Goal: Task Accomplishment & Management: Manage account settings

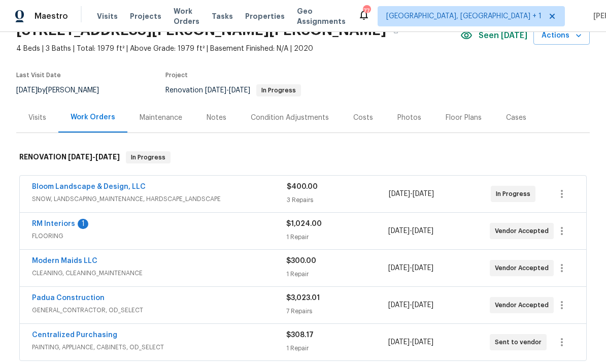
scroll to position [55, 0]
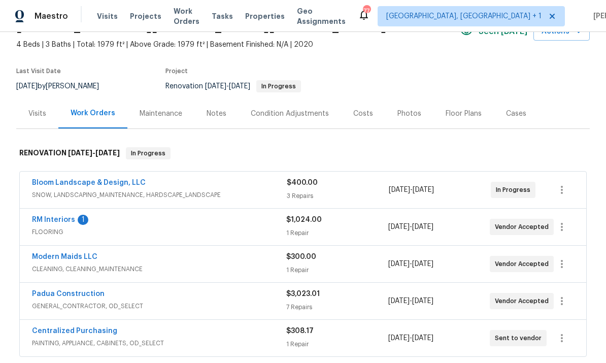
click at [58, 223] on link "RM Interiors" at bounding box center [53, 219] width 43 height 7
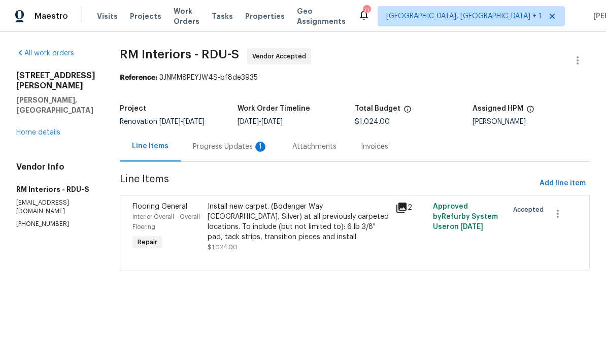
click at [230, 153] on div "Progress Updates 1" at bounding box center [230, 146] width 99 height 30
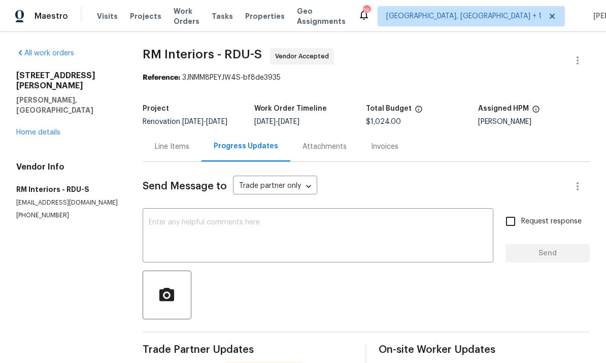
click at [28, 129] on link "Home details" at bounding box center [38, 132] width 44 height 7
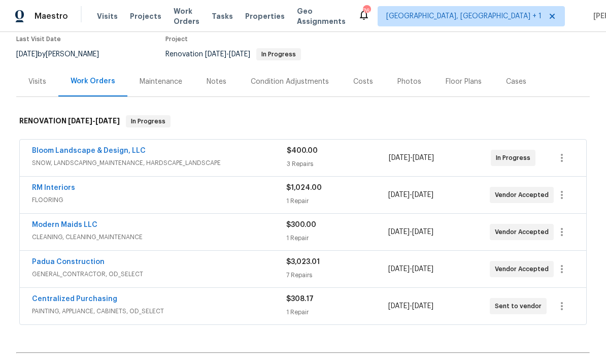
scroll to position [91, 0]
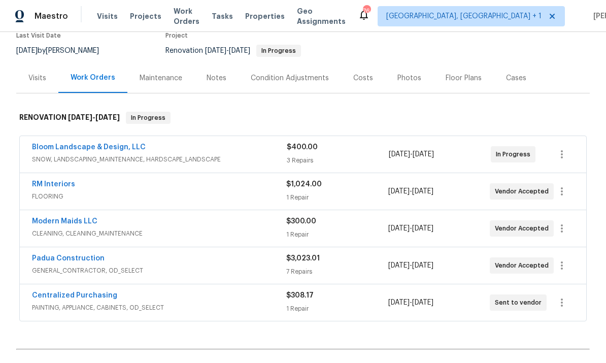
click at [69, 260] on link "Padua Construction" at bounding box center [68, 258] width 73 height 7
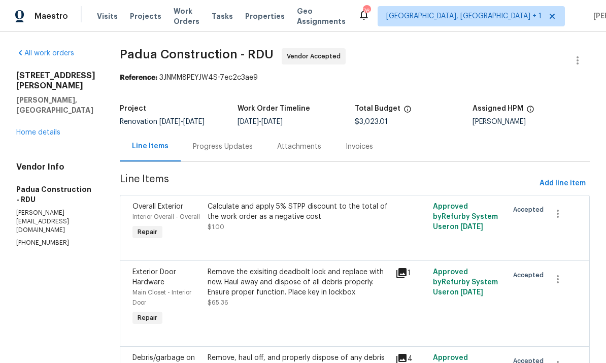
click at [202, 145] on div "Progress Updates" at bounding box center [223, 147] width 60 height 10
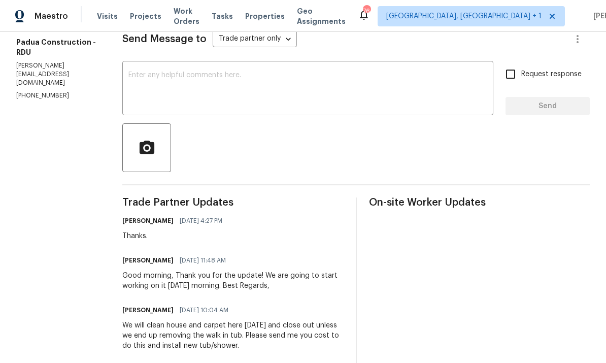
scroll to position [128, 0]
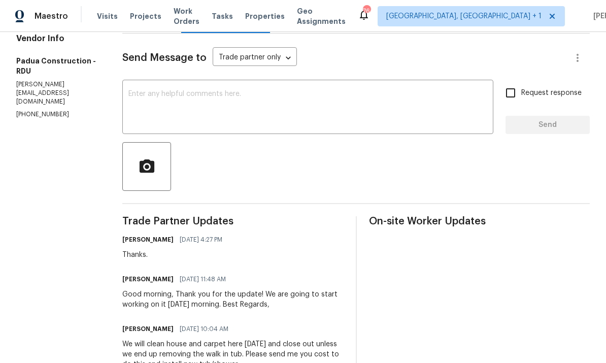
click at [166, 92] on textarea at bounding box center [307, 108] width 359 height 36
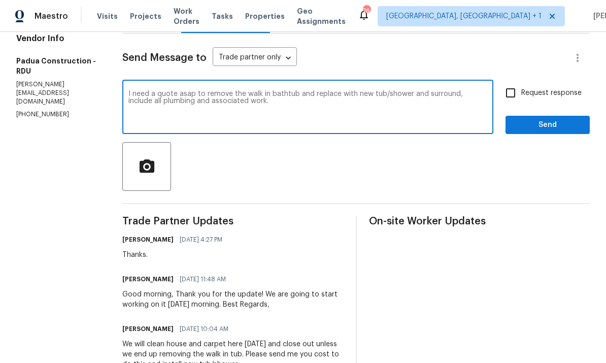
type textarea "I need a quote asap to remove the walk in bathtub and replace with new tub/show…"
click at [505, 94] on input "Request response" at bounding box center [510, 92] width 21 height 21
checkbox input "true"
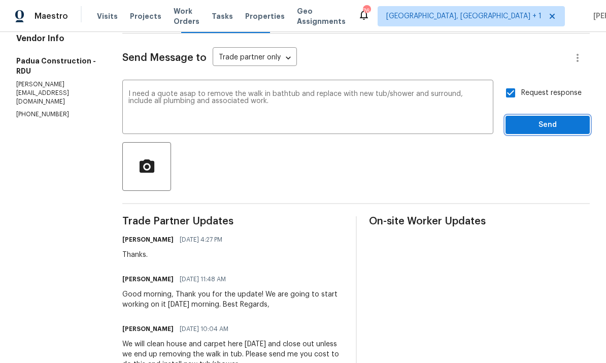
click at [539, 129] on span "Send" at bounding box center [547, 125] width 68 height 13
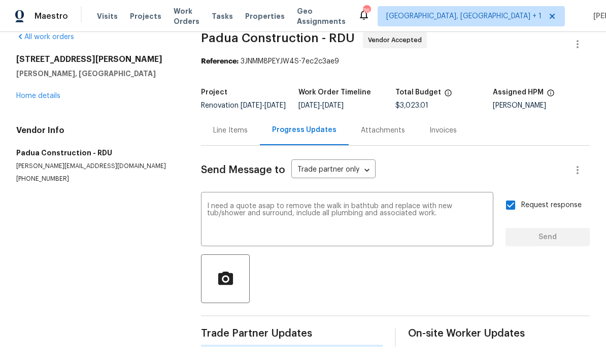
scroll to position [0, 0]
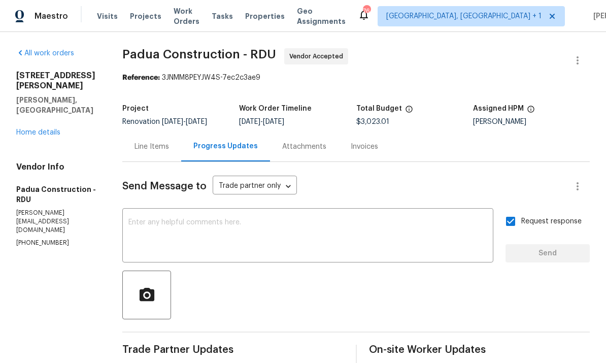
click at [38, 129] on link "Home details" at bounding box center [38, 132] width 44 height 7
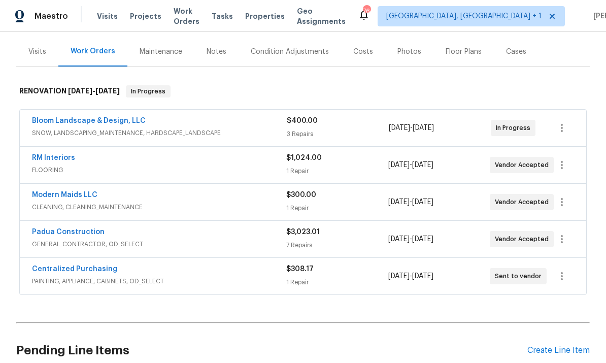
scroll to position [118, 0]
click at [209, 54] on div "Notes" at bounding box center [216, 51] width 20 height 10
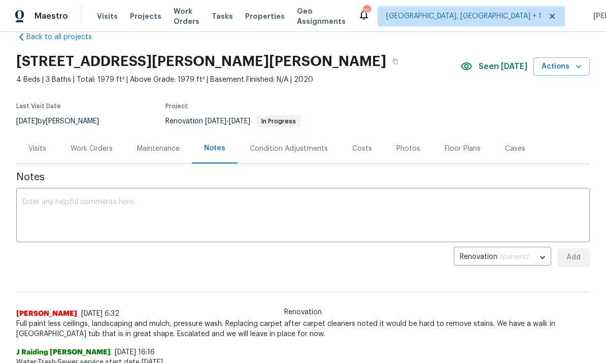
scroll to position [24, 0]
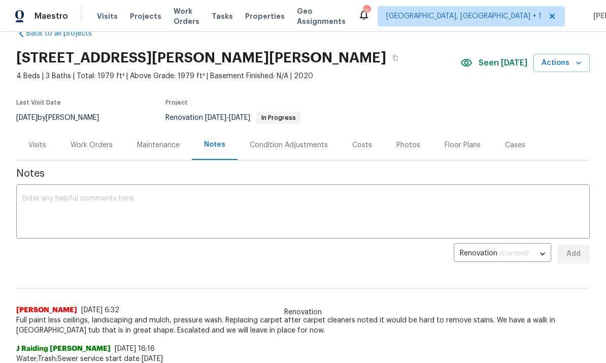
click at [78, 203] on textarea at bounding box center [302, 213] width 561 height 36
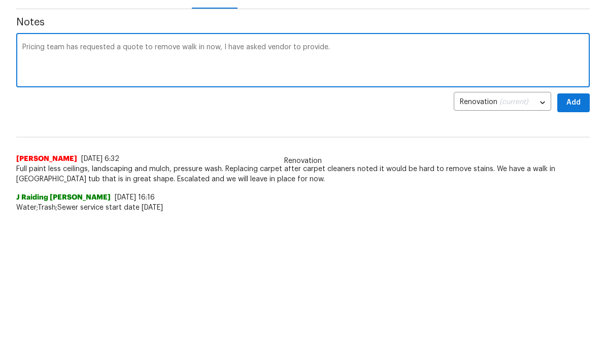
scroll to position [151, 0]
click at [193, 46] on textarea "Pricing team has requested a quote to remove walk in now, I have asked vendor t…" at bounding box center [302, 62] width 561 height 36
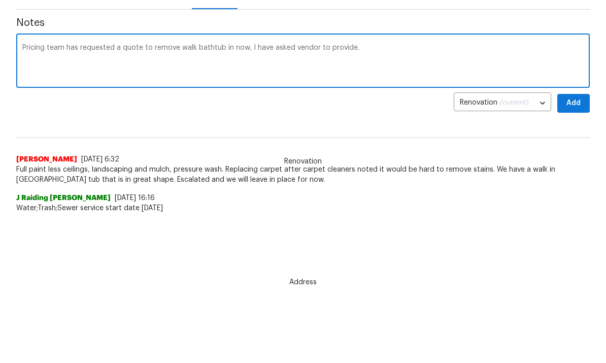
click at [232, 48] on textarea "Pricing team has requested a quote to remove walk bathtub in now, I have asked …" at bounding box center [302, 62] width 561 height 36
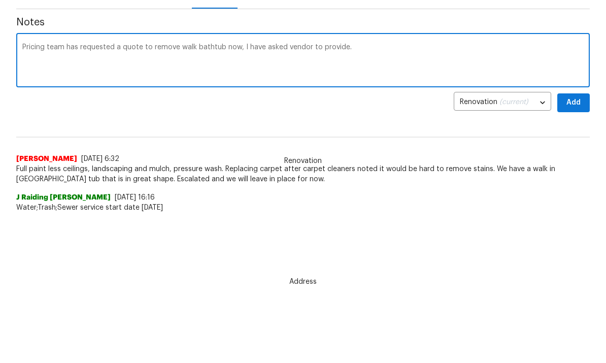
type textarea "Pricing team has requested a quote to remove walk bathtub now, I have asked ven…"
click at [574, 103] on span "Add" at bounding box center [573, 103] width 16 height 13
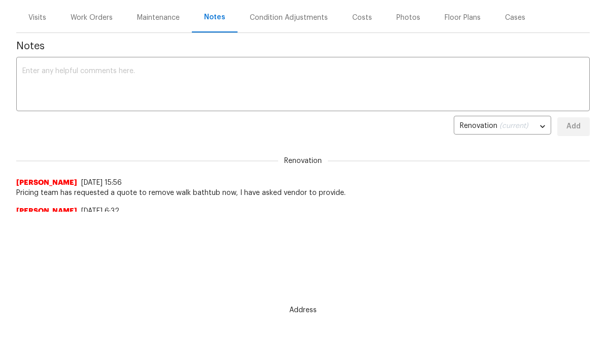
scroll to position [0, 0]
click at [94, 16] on div "Work Orders" at bounding box center [92, 18] width 42 height 10
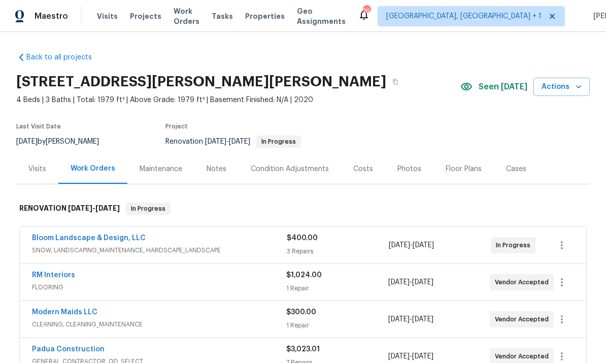
scroll to position [38, 0]
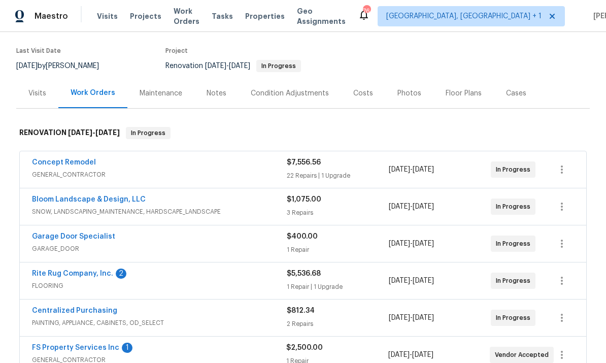
scroll to position [77, 0]
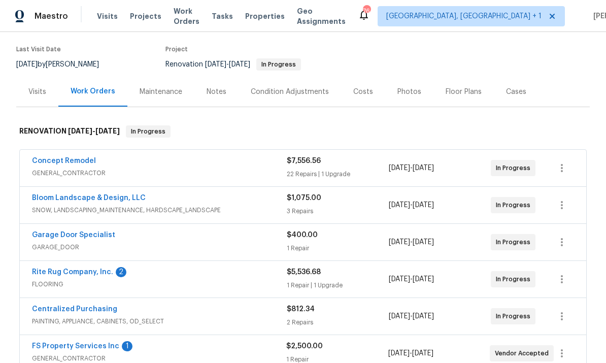
click at [77, 272] on link "Rite Rug Company, Inc." at bounding box center [72, 271] width 81 height 7
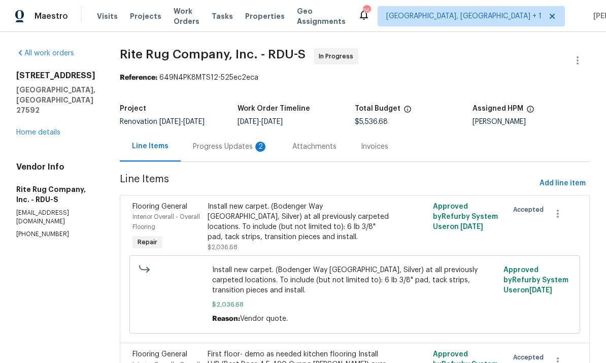
click at [235, 146] on div "Progress Updates 2" at bounding box center [230, 147] width 75 height 10
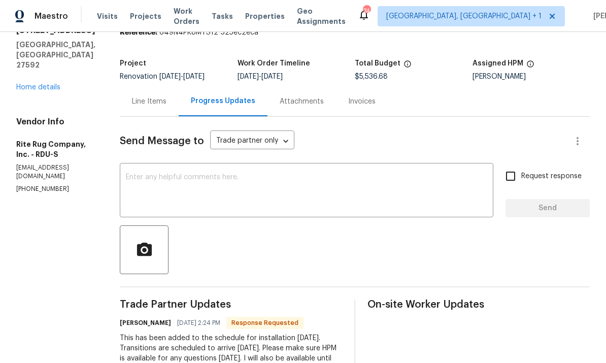
scroll to position [34, 0]
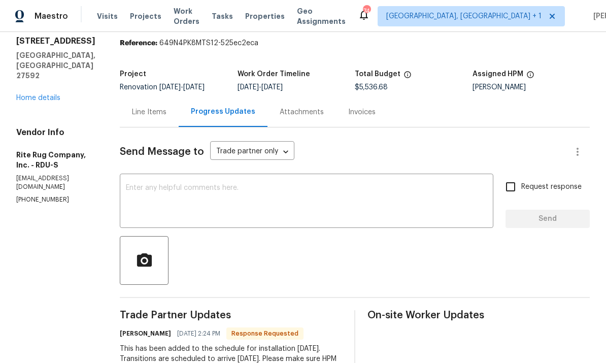
click at [148, 114] on div "Line Items" at bounding box center [149, 112] width 34 height 10
click at [148, 113] on div "Line Items" at bounding box center [149, 112] width 34 height 10
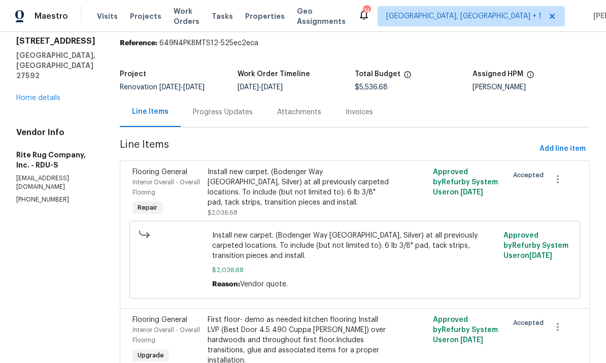
click at [225, 112] on div "Progress Updates" at bounding box center [223, 112] width 60 height 10
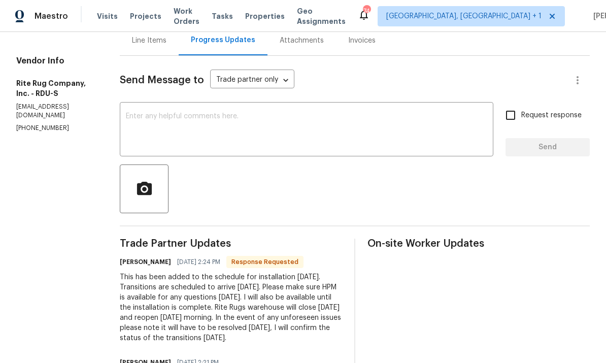
scroll to position [6, 0]
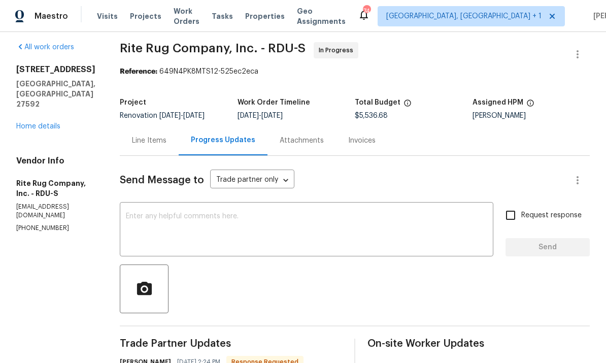
click at [161, 140] on div "Line Items" at bounding box center [149, 140] width 34 height 10
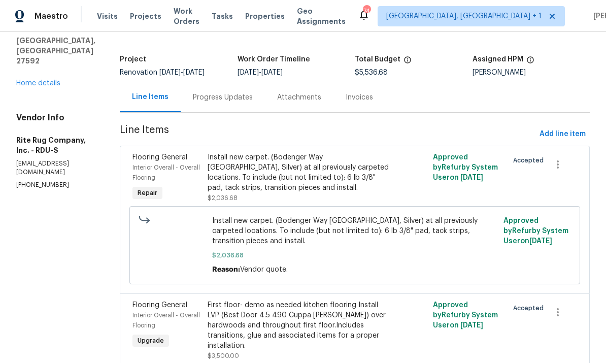
scroll to position [49, 0]
click at [297, 327] on div "First floor- demo as needed kitchen flooring Install LVP (Best Door 4.5 490 Cup…" at bounding box center [298, 325] width 182 height 51
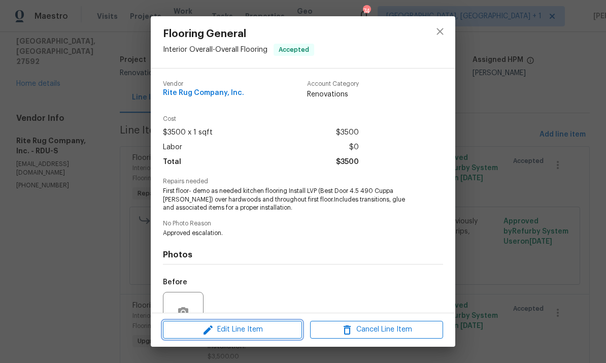
click at [252, 328] on span "Edit Line Item" at bounding box center [232, 329] width 133 height 13
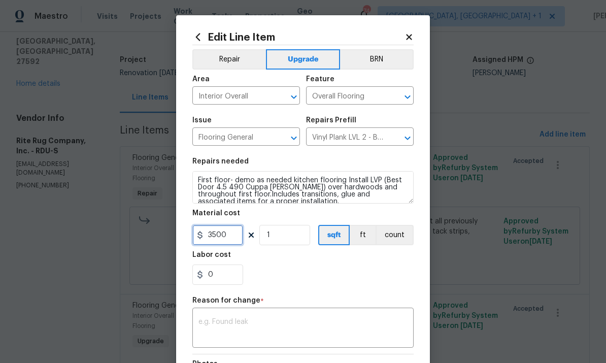
click at [231, 240] on input "3500" at bounding box center [217, 235] width 51 height 20
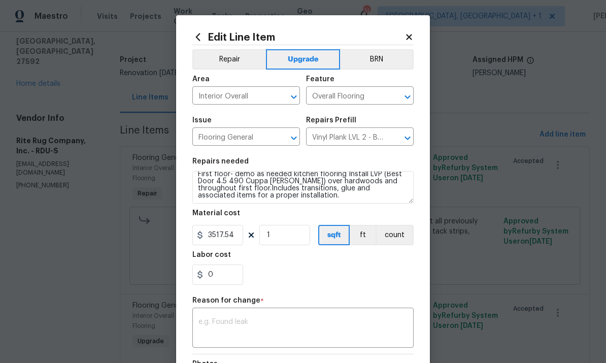
scroll to position [7, 0]
type input "3517.54"
click at [282, 200] on textarea "First floor- demo as needed kitchen flooring Install LVP (Best Door 4.5 490 Cup…" at bounding box center [302, 187] width 221 height 32
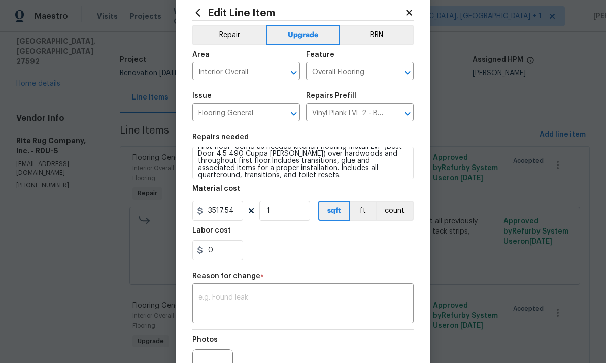
scroll to position [37, 0]
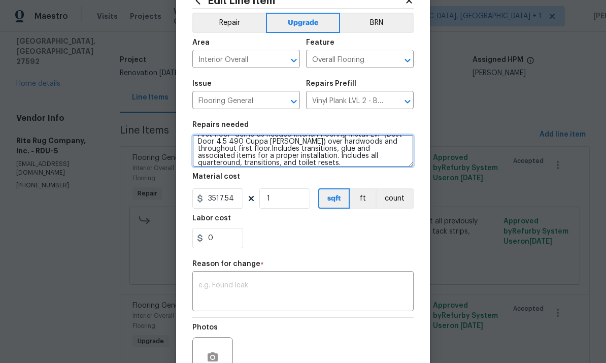
type textarea "First floor- demo as needed kitchen flooring Install LVP (Best Door 4.5 490 Cup…"
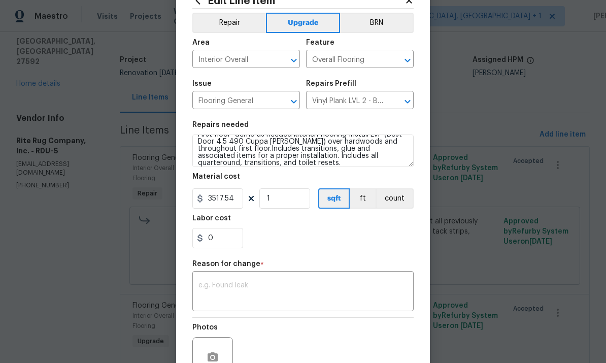
click at [297, 287] on textarea at bounding box center [302, 292] width 209 height 21
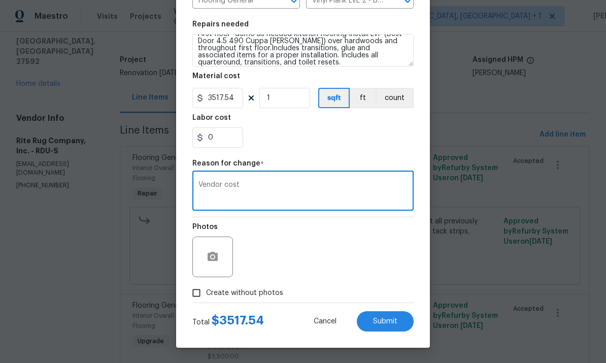
scroll to position [139, 0]
type textarea "Vendor cost"
click at [382, 319] on span "Submit" at bounding box center [385, 322] width 24 height 8
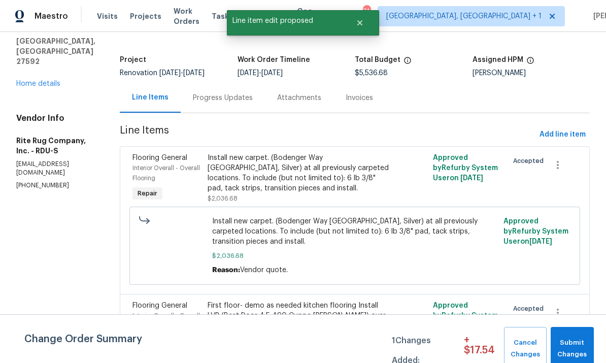
scroll to position [0, 0]
click at [571, 356] on span "Submit Changes" at bounding box center [572, 348] width 33 height 23
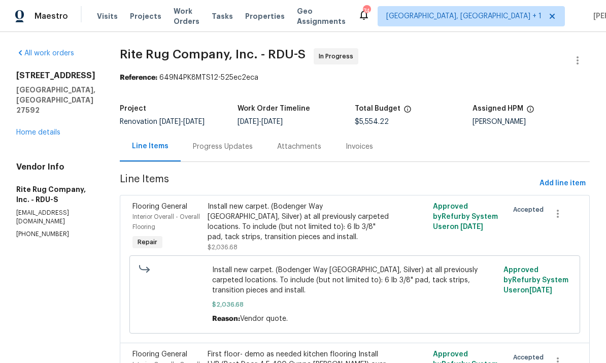
click at [51, 131] on div "All work orders 401 Blackberry Creek Dr Willow Spring, NC 27592 Home details Ve…" at bounding box center [55, 143] width 79 height 190
click at [47, 129] on link "Home details" at bounding box center [38, 132] width 44 height 7
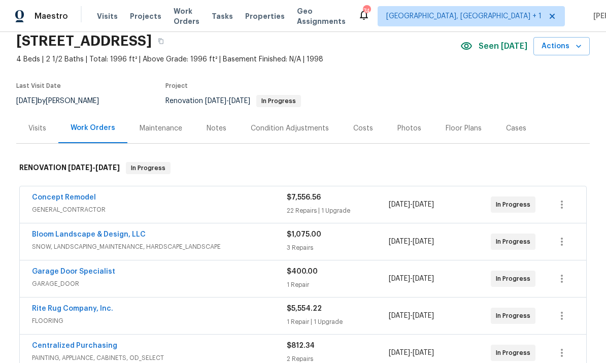
scroll to position [88, 0]
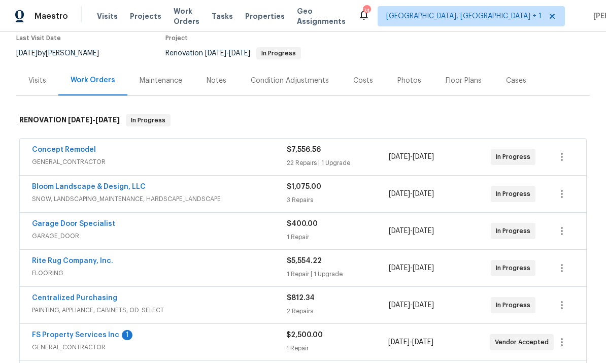
click at [100, 336] on link "FS Property Services Inc" at bounding box center [75, 334] width 87 height 7
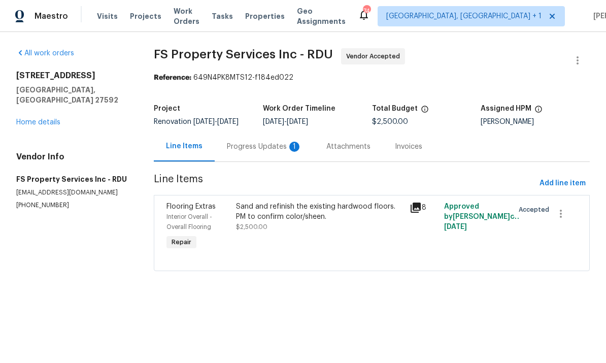
click at [253, 146] on div "Progress Updates 1" at bounding box center [264, 147] width 75 height 10
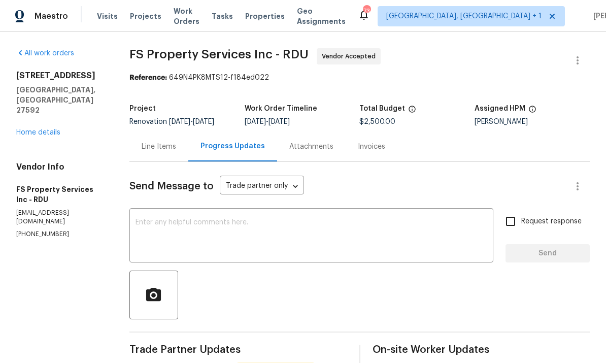
click at [41, 129] on link "Home details" at bounding box center [38, 132] width 44 height 7
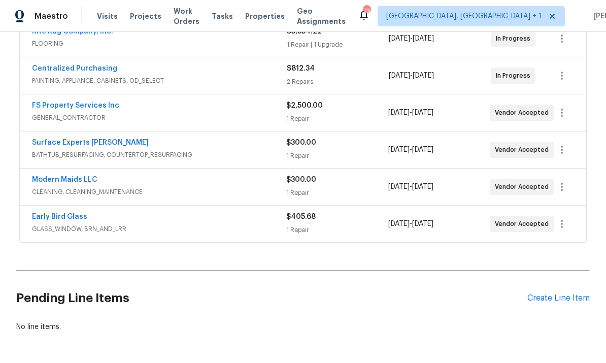
scroll to position [317, 0]
click at [563, 114] on icon "button" at bounding box center [562, 113] width 12 height 12
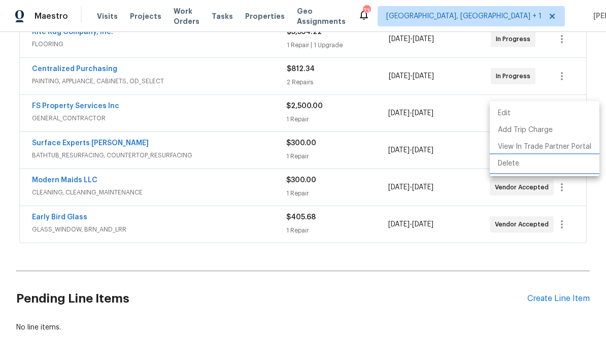
click at [514, 164] on li "Delete" at bounding box center [545, 163] width 110 height 17
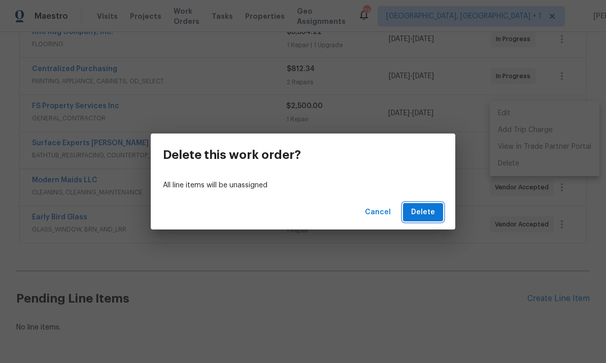
click at [432, 215] on span "Delete" at bounding box center [423, 212] width 24 height 13
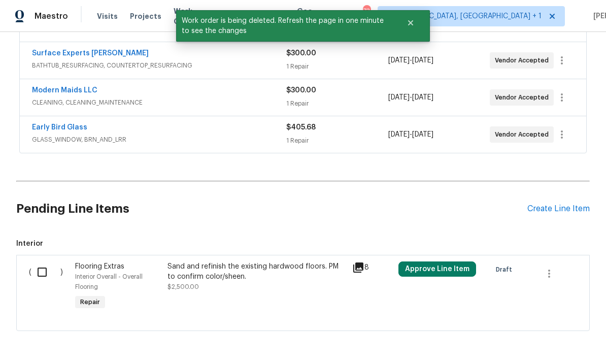
scroll to position [369, 0]
click at [53, 271] on input "checkbox" at bounding box center [45, 272] width 29 height 21
checkbox input "true"
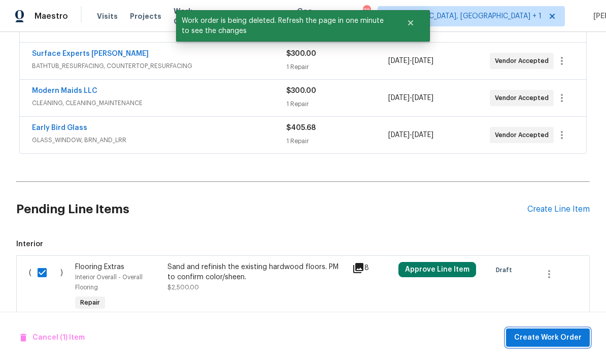
click at [527, 336] on span "Create Work Order" at bounding box center [547, 337] width 67 height 13
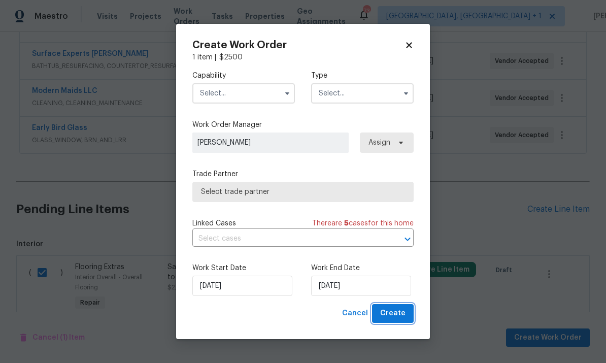
click at [389, 309] on span "Create" at bounding box center [392, 313] width 25 height 13
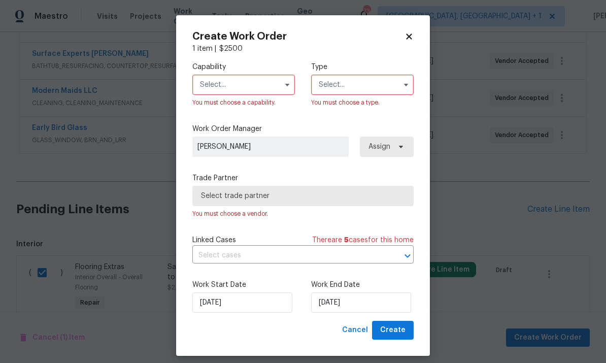
click at [284, 83] on icon "button" at bounding box center [287, 85] width 8 height 8
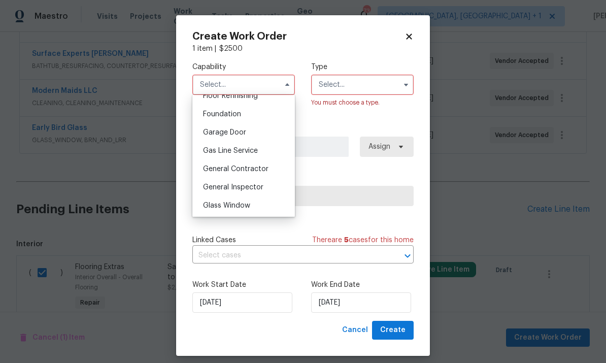
scroll to position [429, 0]
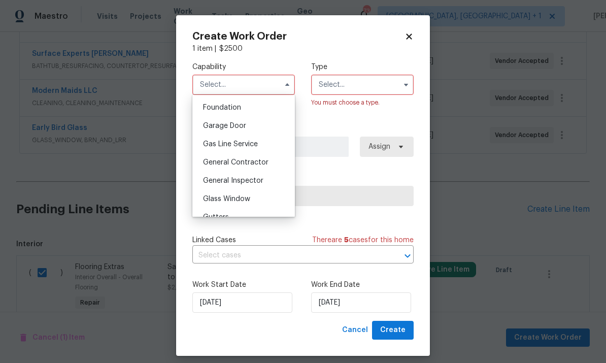
click at [257, 167] on div "General Contractor" at bounding box center [243, 162] width 97 height 18
type input "General Contractor"
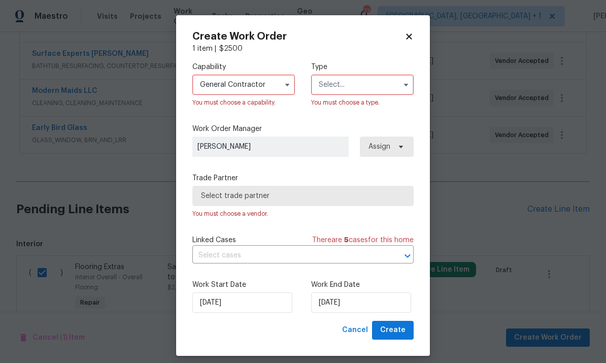
click at [398, 85] on input "text" at bounding box center [362, 85] width 102 height 20
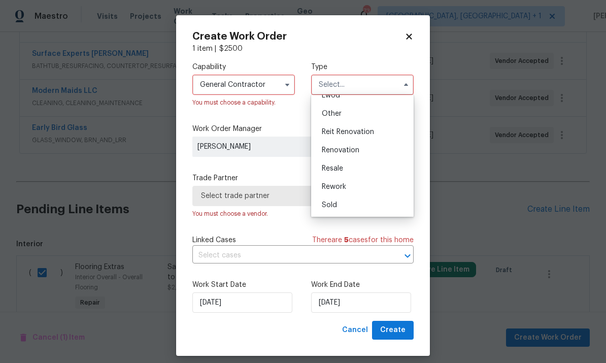
scroll to position [121, 0]
click at [343, 151] on span "Renovation" at bounding box center [341, 150] width 38 height 7
type input "Renovation"
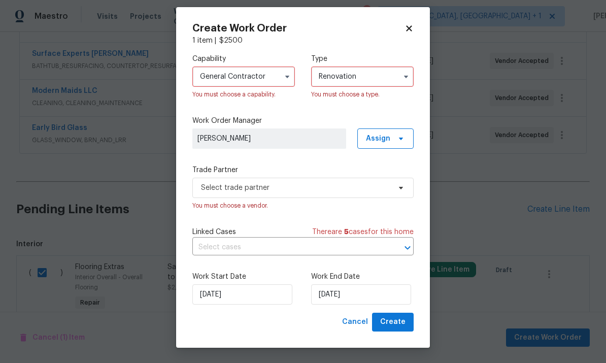
scroll to position [9, 0]
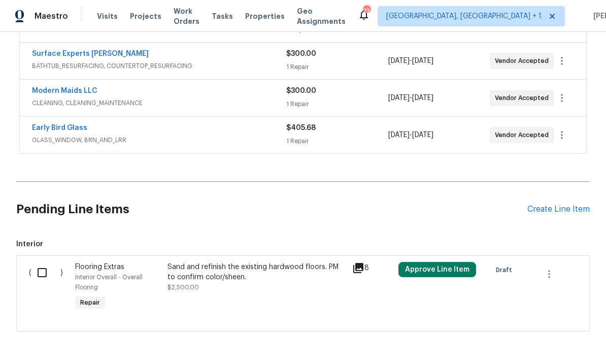
click at [39, 273] on input "checkbox" at bounding box center [45, 272] width 29 height 21
checkbox input "true"
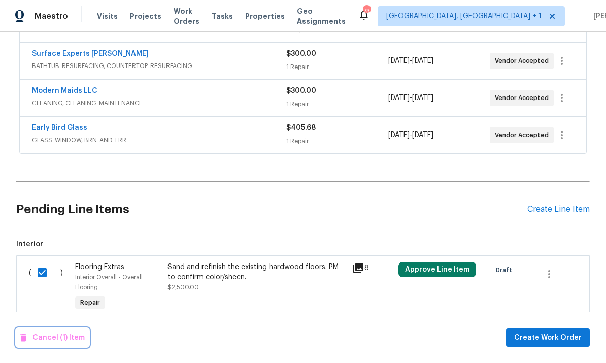
click at [62, 340] on span "Cancel (1) Item" at bounding box center [52, 337] width 64 height 13
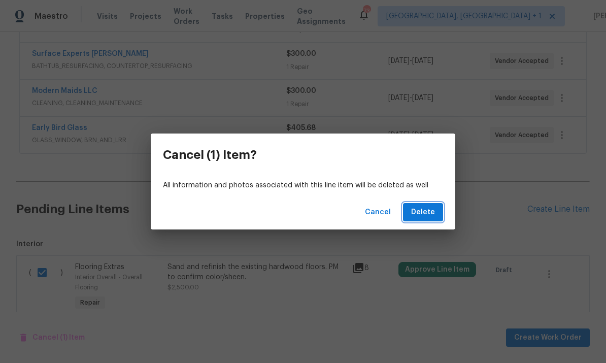
click at [417, 215] on span "Delete" at bounding box center [423, 212] width 24 height 13
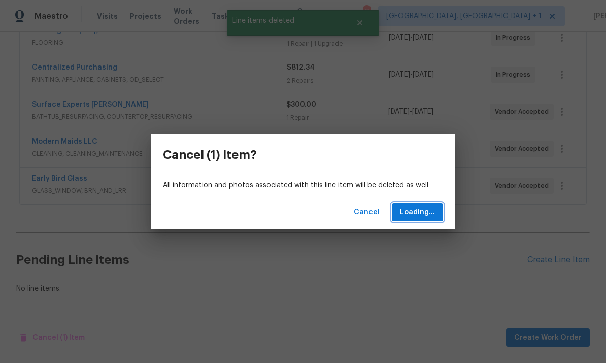
scroll to position [280, 0]
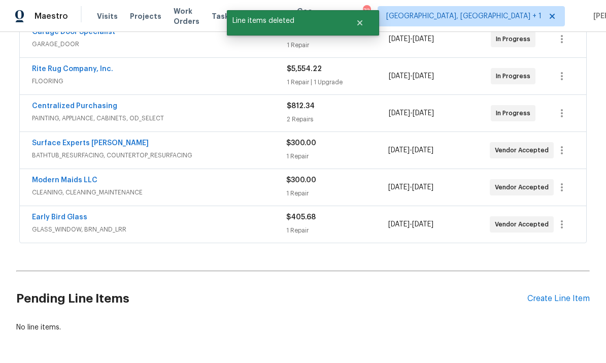
click at [83, 141] on link "Surface Experts Cary" at bounding box center [90, 143] width 117 height 7
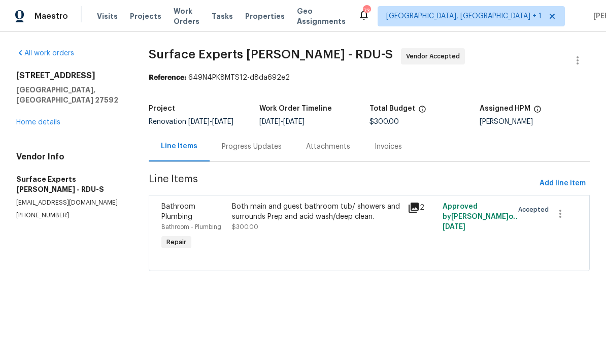
click at [255, 153] on div "Progress Updates" at bounding box center [252, 146] width 84 height 30
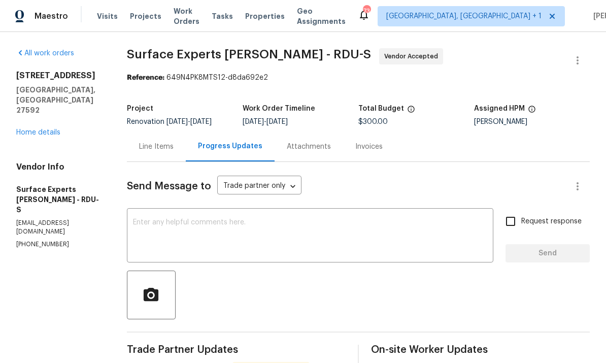
click at [51, 129] on link "Home details" at bounding box center [38, 132] width 44 height 7
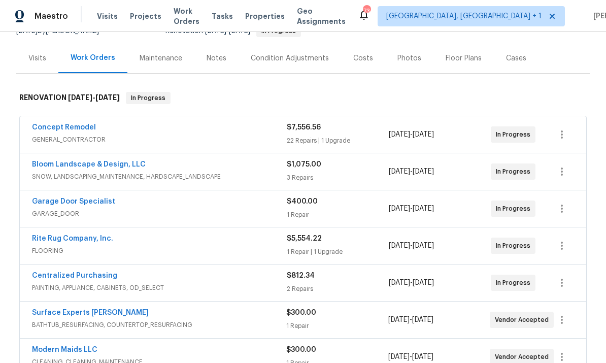
scroll to position [118, 0]
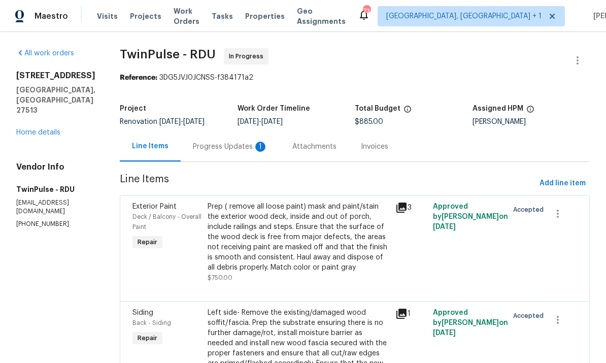
click at [36, 129] on link "Home details" at bounding box center [38, 132] width 44 height 7
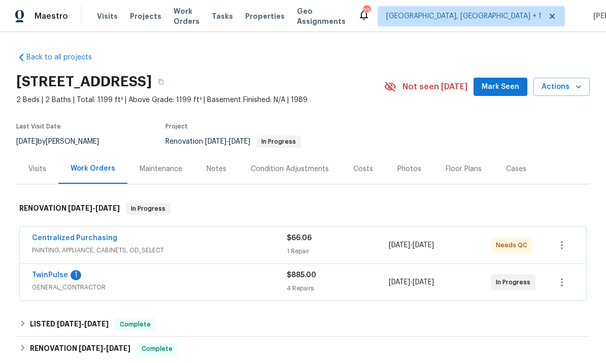
click at [55, 273] on link "TwinPulse" at bounding box center [50, 274] width 36 height 7
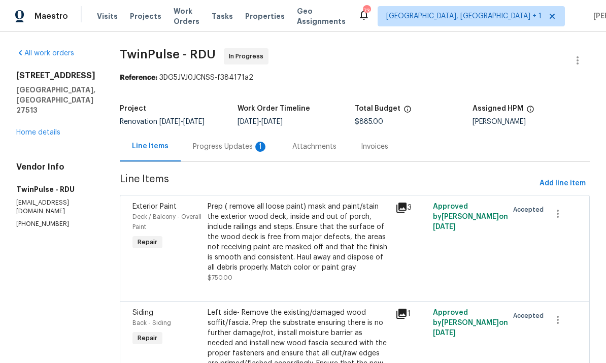
click at [216, 147] on div "Progress Updates 1" at bounding box center [230, 147] width 75 height 10
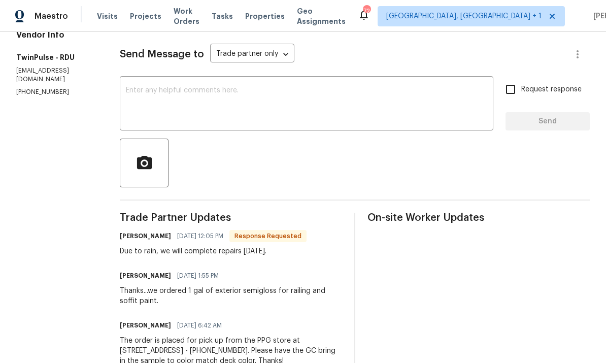
scroll to position [134, 0]
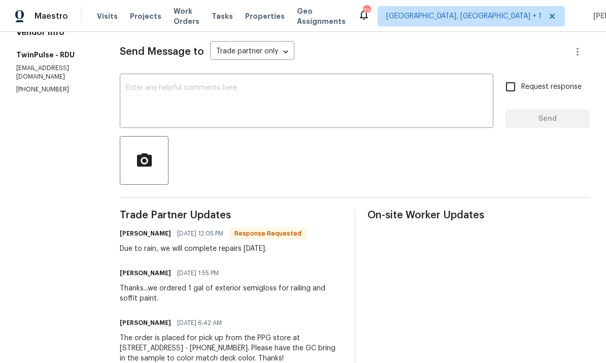
click at [183, 96] on textarea at bounding box center [306, 102] width 361 height 36
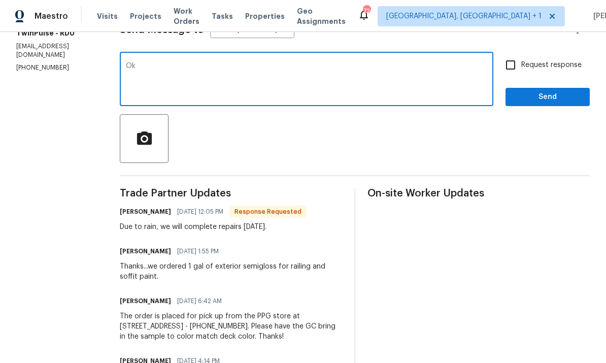
scroll to position [175, 0]
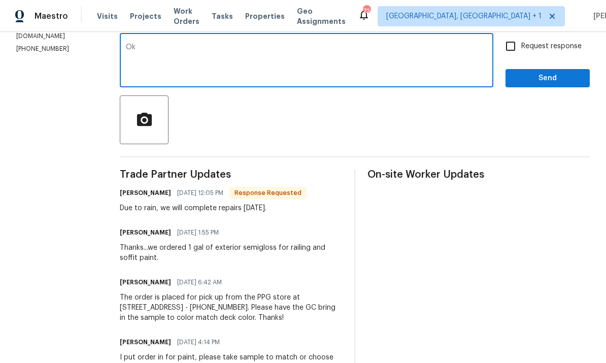
type textarea "Ok"
click at [540, 75] on span "Send" at bounding box center [547, 78] width 68 height 13
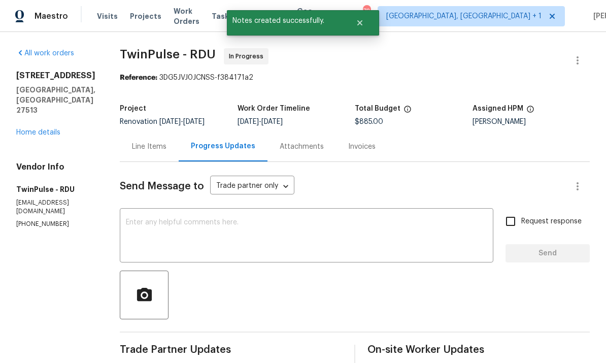
click at [39, 129] on link "Home details" at bounding box center [38, 132] width 44 height 7
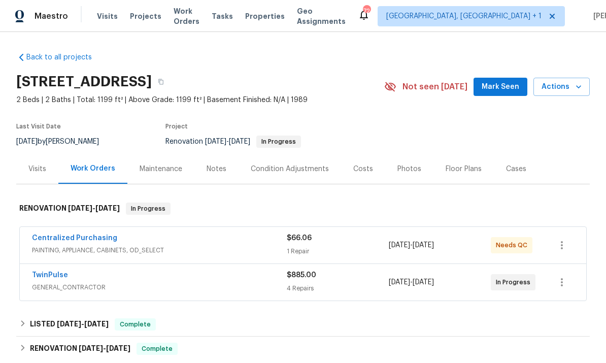
click at [92, 239] on link "Centralized Purchasing" at bounding box center [74, 237] width 85 height 7
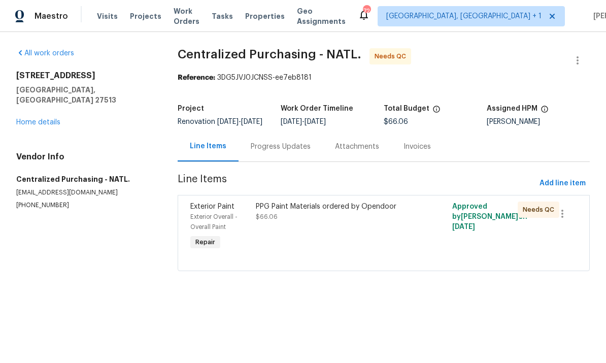
click at [317, 222] on div "PPG Paint Materials ordered by Opendoor $66.06" at bounding box center [335, 211] width 158 height 20
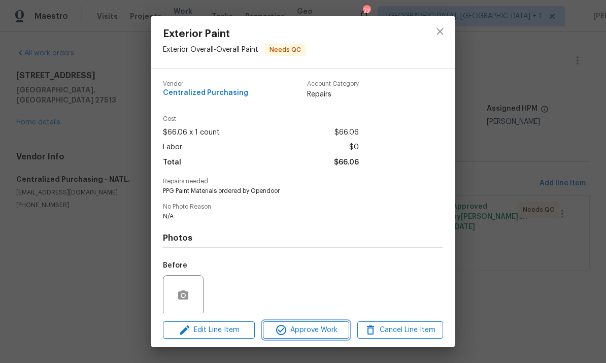
click at [302, 325] on span "Approve Work" at bounding box center [306, 330] width 80 height 13
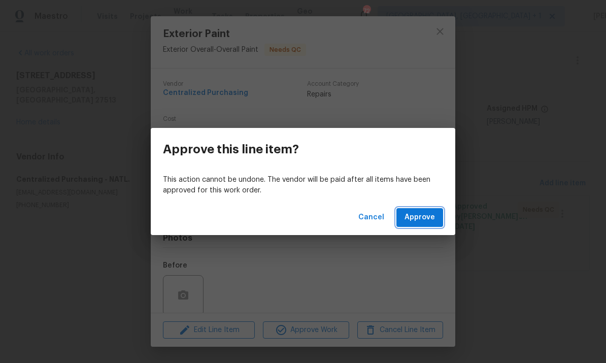
click at [417, 219] on span "Approve" at bounding box center [419, 217] width 30 height 13
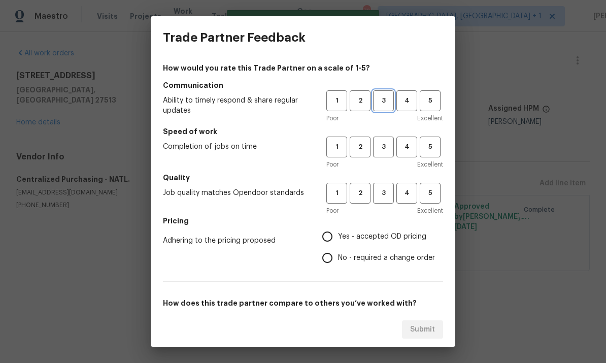
click at [387, 108] on button "3" at bounding box center [383, 100] width 21 height 21
click at [384, 139] on button "3" at bounding box center [383, 146] width 21 height 21
click at [387, 197] on span "3" at bounding box center [383, 193] width 19 height 12
click at [326, 239] on input "Yes - accepted OD pricing" at bounding box center [327, 236] width 21 height 21
radio input "true"
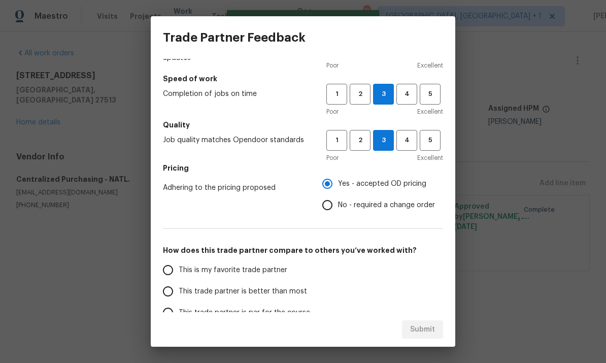
scroll to position [75, 0]
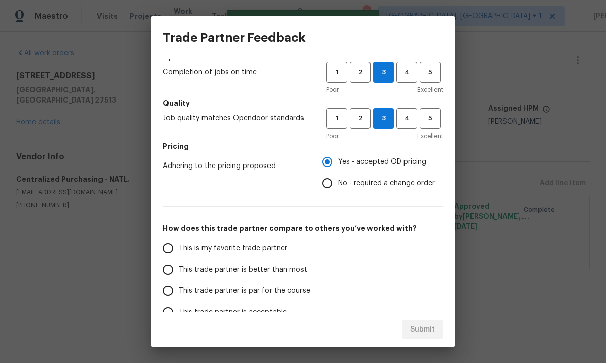
click at [172, 297] on input "This trade partner is par for the course" at bounding box center [167, 290] width 21 height 21
click at [413, 330] on span "Submit" at bounding box center [422, 329] width 25 height 13
radio input "true"
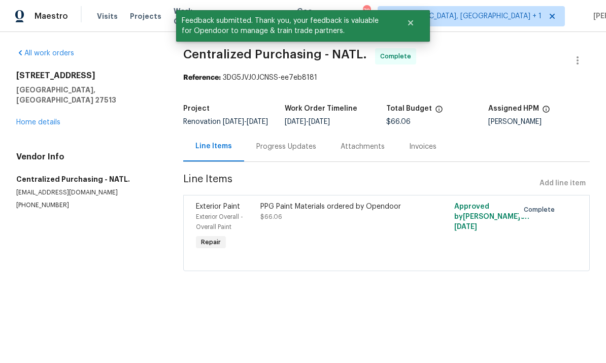
click at [46, 121] on div "All work orders 308 Wax Myrtle Ct Cary, NC 27513 Home details Vendor Info Centr…" at bounding box center [87, 128] width 143 height 161
click at [33, 119] on link "Home details" at bounding box center [38, 122] width 44 height 7
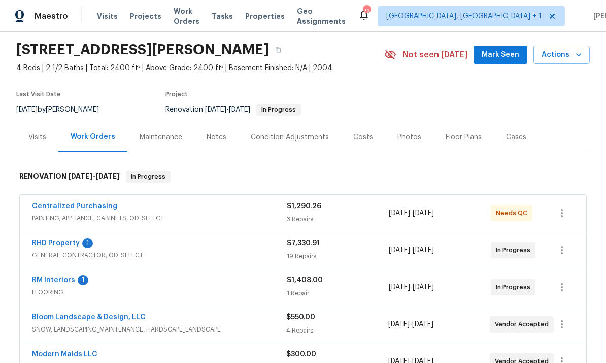
scroll to position [32, 0]
click at [64, 240] on link "RHD Property" at bounding box center [56, 242] width 48 height 7
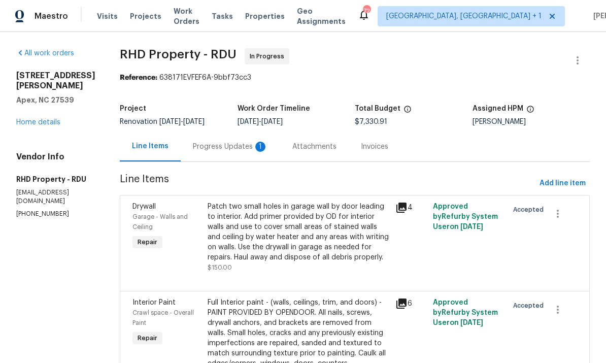
click at [244, 145] on div "Progress Updates 1" at bounding box center [230, 147] width 75 height 10
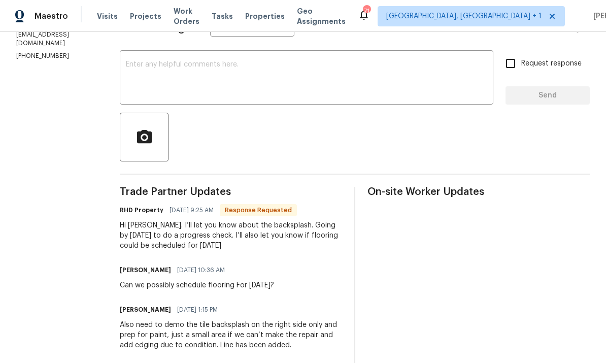
scroll to position [158, 0]
click at [205, 76] on textarea at bounding box center [306, 78] width 361 height 36
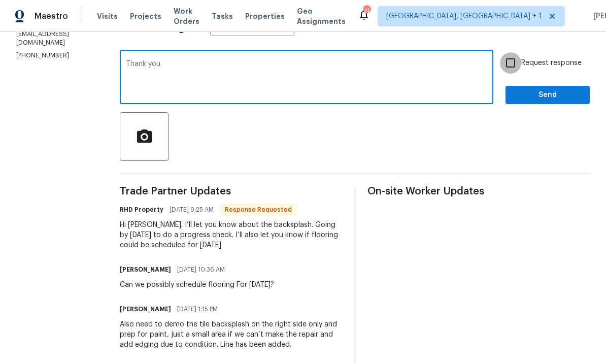
type textarea "Thank you."
click at [516, 62] on input "Request response" at bounding box center [510, 62] width 21 height 21
checkbox input "true"
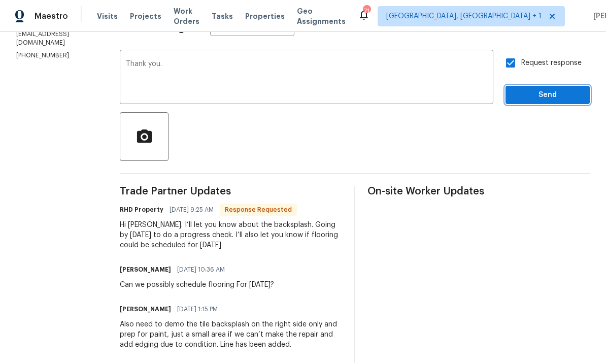
click at [547, 92] on span "Send" at bounding box center [547, 95] width 68 height 13
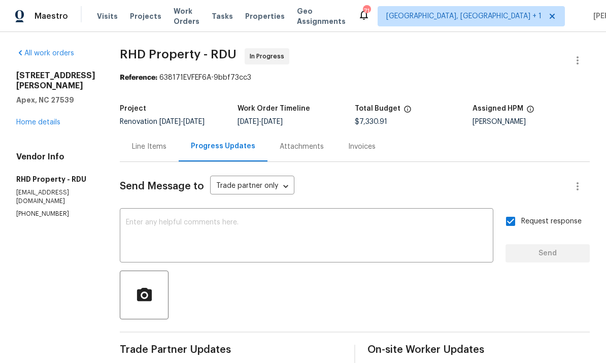
scroll to position [0, 0]
click at [51, 119] on link "Home details" at bounding box center [38, 122] width 44 height 7
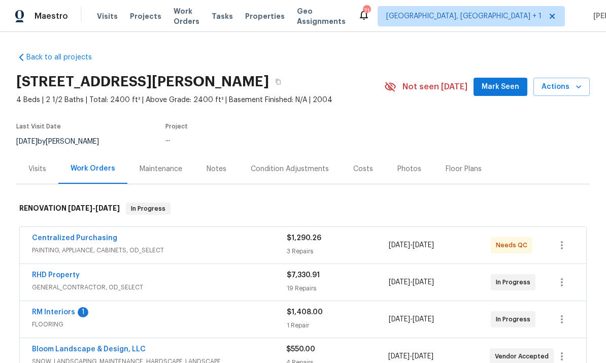
click at [50, 106] on section "[STREET_ADDRESS][PERSON_NAME] 4 Beds | 2 1/2 Baths | Total: 2400 ft² | Above Gr…" at bounding box center [302, 110] width 573 height 85
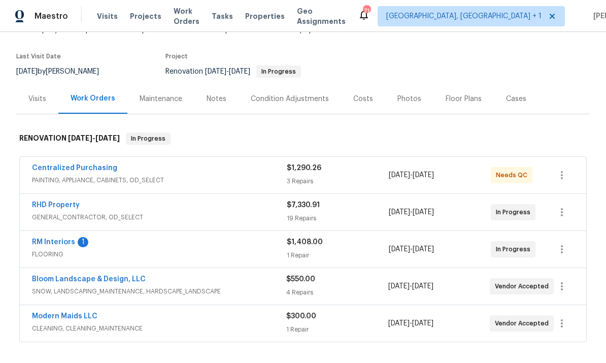
scroll to position [75, 0]
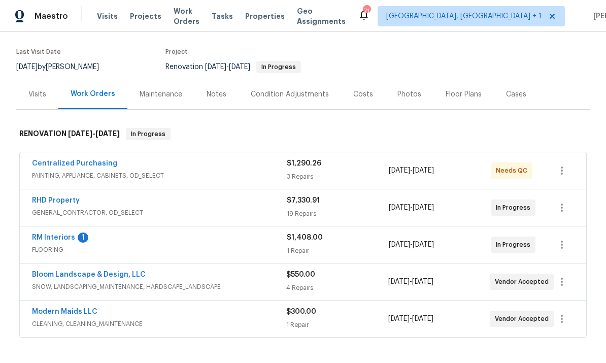
click at [63, 234] on link "RM Interiors" at bounding box center [53, 237] width 43 height 7
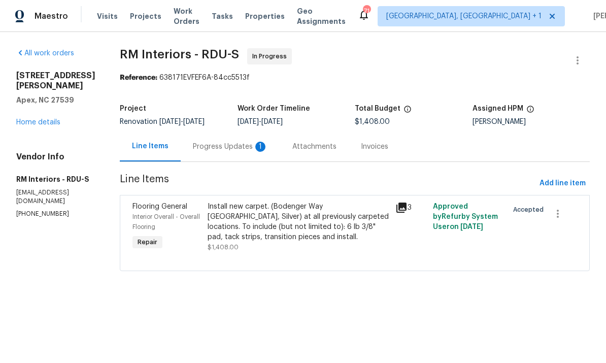
click at [233, 148] on div "Progress Updates 1" at bounding box center [230, 147] width 75 height 10
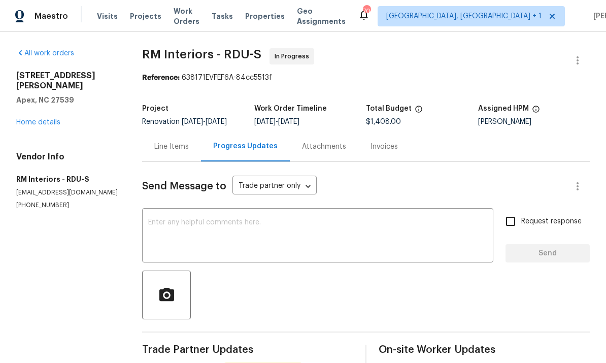
click at [42, 119] on link "Home details" at bounding box center [38, 122] width 44 height 7
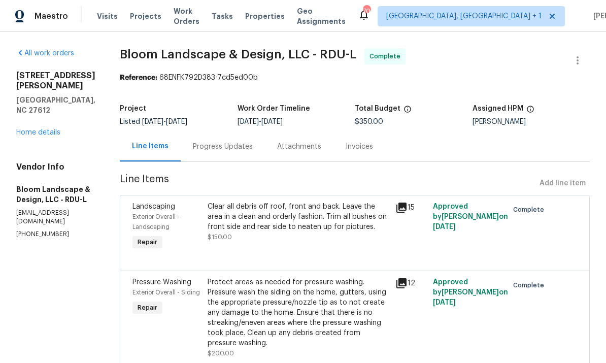
click at [49, 129] on link "Home details" at bounding box center [38, 132] width 44 height 7
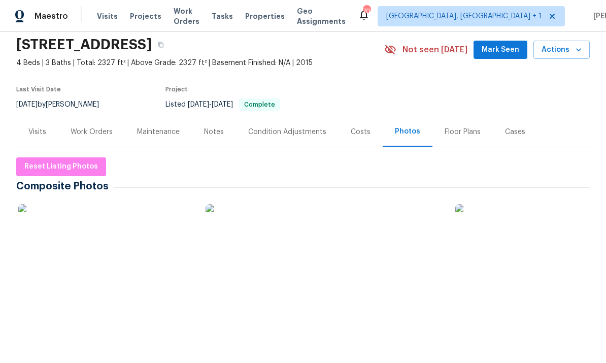
scroll to position [29, 0]
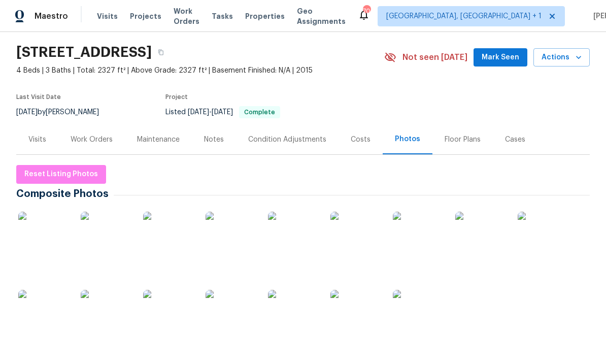
click at [219, 140] on div "Notes" at bounding box center [214, 139] width 20 height 10
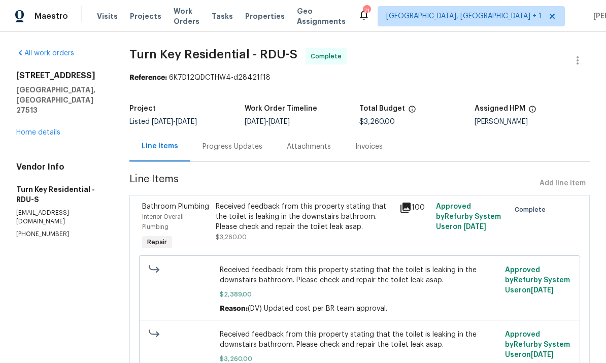
click at [55, 129] on link "Home details" at bounding box center [38, 132] width 44 height 7
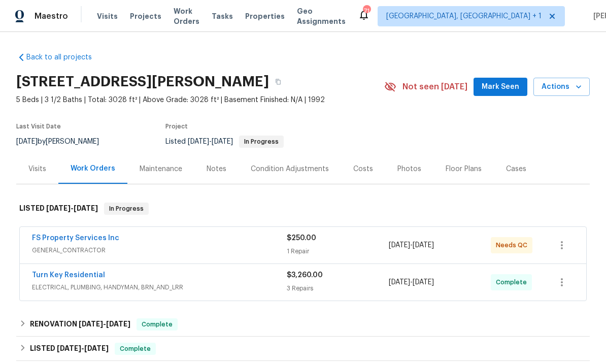
click at [86, 241] on link "FS Property Services Inc" at bounding box center [75, 237] width 87 height 7
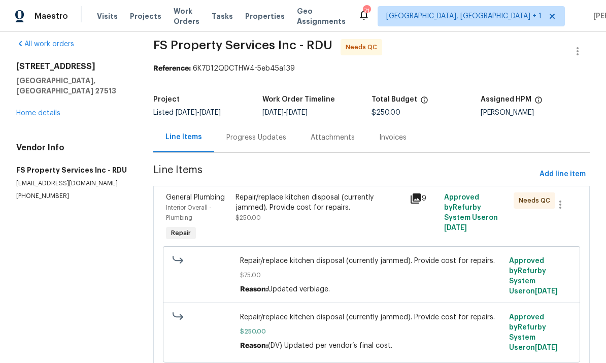
scroll to position [8, 0]
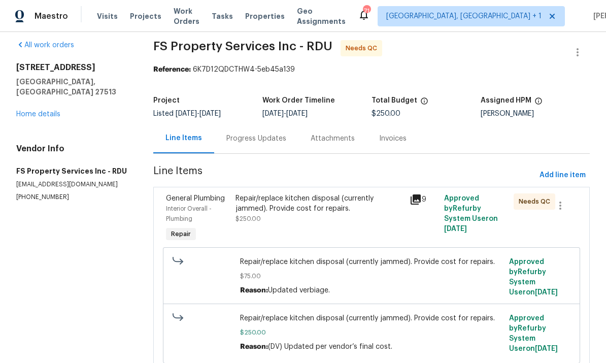
click at [318, 212] on div "Repair/replace kitchen disposal (currently jammed). Provide cost for repairs." at bounding box center [318, 203] width 167 height 20
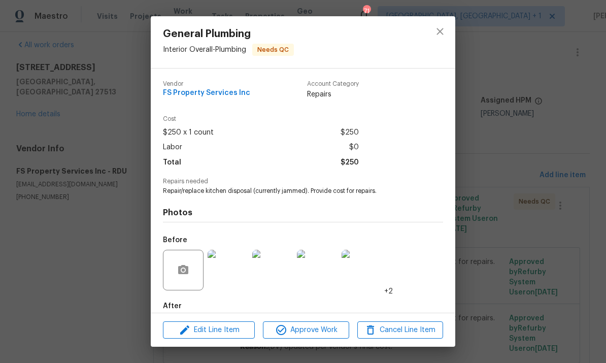
click at [502, 184] on div "General Plumbing Interior Overall - Plumbing Needs QC Vendor FS Property Servic…" at bounding box center [303, 181] width 606 height 363
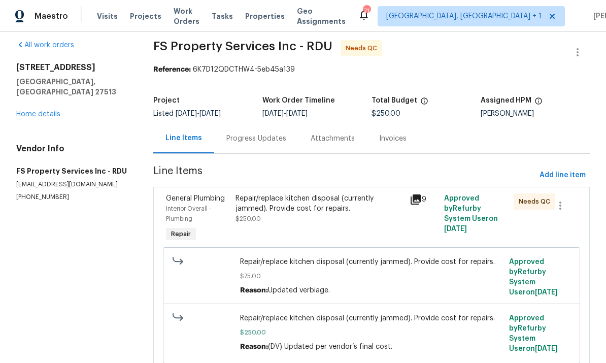
click at [43, 111] on link "Home details" at bounding box center [38, 114] width 44 height 7
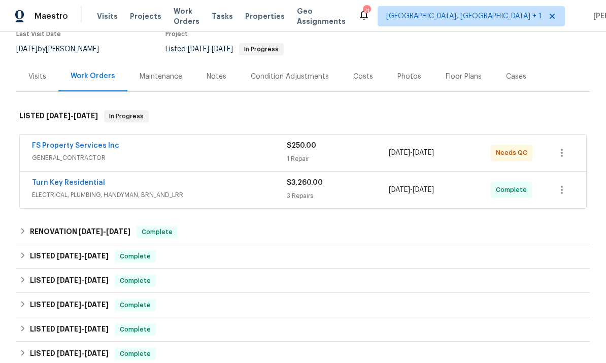
scroll to position [111, 0]
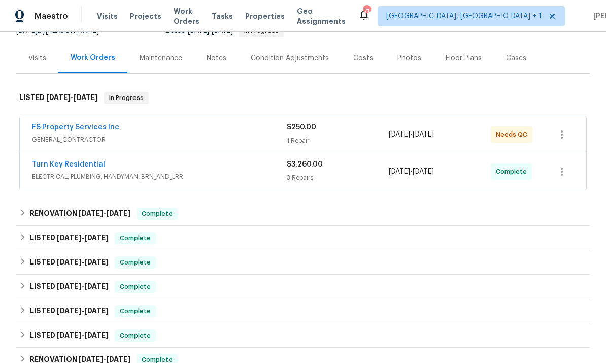
click at [77, 167] on link "Turn Key Residential" at bounding box center [68, 164] width 73 height 7
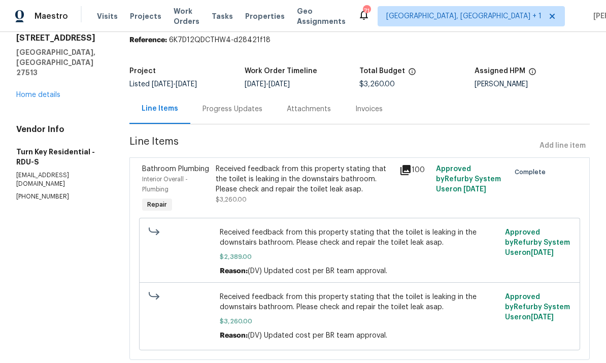
scroll to position [37, 0]
click at [239, 112] on div "Progress Updates" at bounding box center [232, 110] width 60 height 10
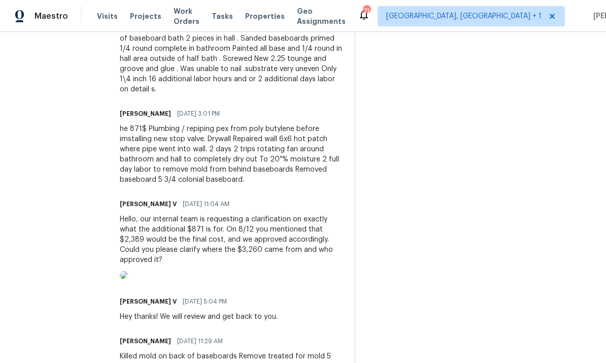
scroll to position [456, 0]
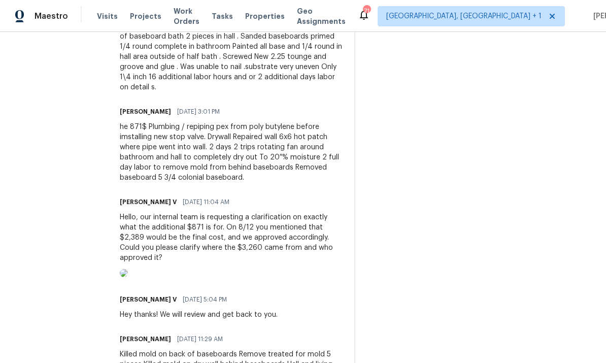
click at [128, 277] on img at bounding box center [124, 273] width 8 height 8
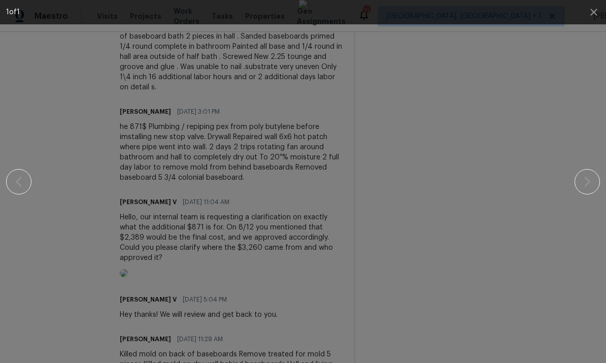
click at [577, 128] on div at bounding box center [303, 181] width 594 height 363
click at [587, 64] on div at bounding box center [303, 181] width 594 height 363
click at [26, 93] on div at bounding box center [303, 181] width 594 height 363
click at [589, 182] on div at bounding box center [303, 181] width 594 height 363
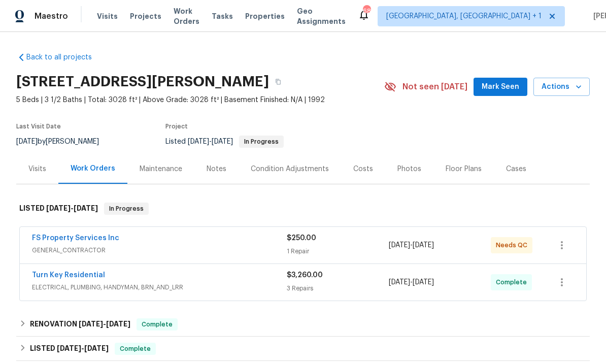
click at [79, 278] on link "Turn Key Residential" at bounding box center [68, 274] width 73 height 7
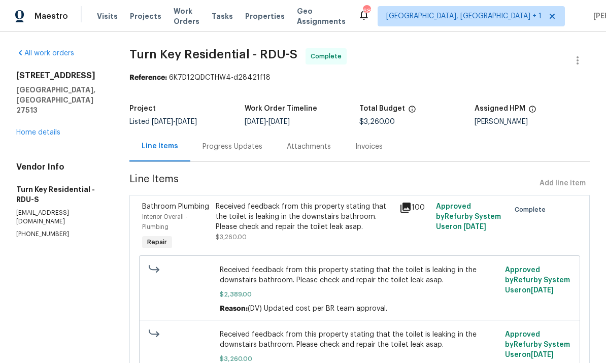
click at [46, 129] on link "Home details" at bounding box center [38, 132] width 44 height 7
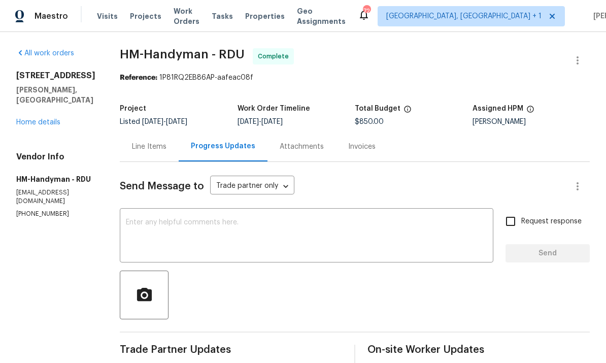
click at [45, 121] on link "Home details" at bounding box center [38, 122] width 44 height 7
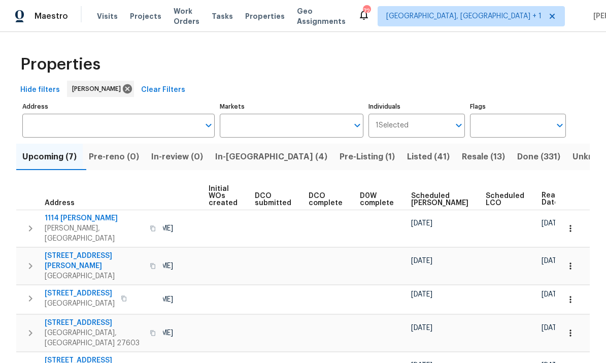
scroll to position [0, 84]
click at [541, 205] on span "Ready Date" at bounding box center [552, 199] width 22 height 14
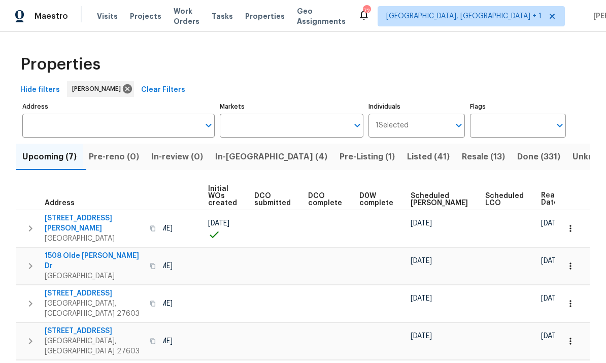
scroll to position [0, 84]
click at [541, 205] on span "Ready Date" at bounding box center [552, 199] width 22 height 14
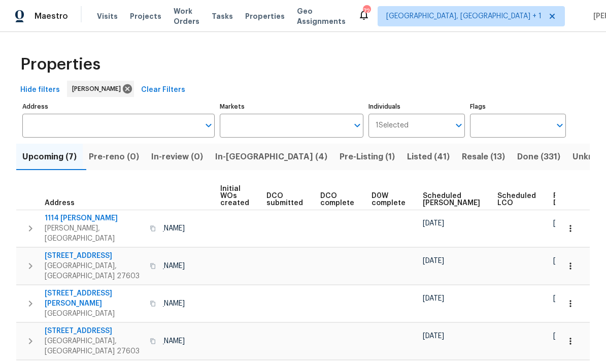
scroll to position [0, 72]
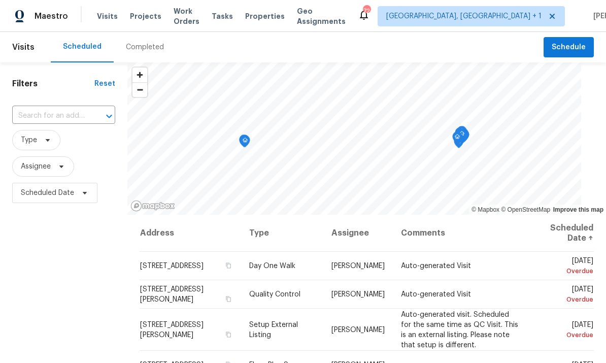
click at [143, 18] on span "Projects" at bounding box center [145, 16] width 31 height 10
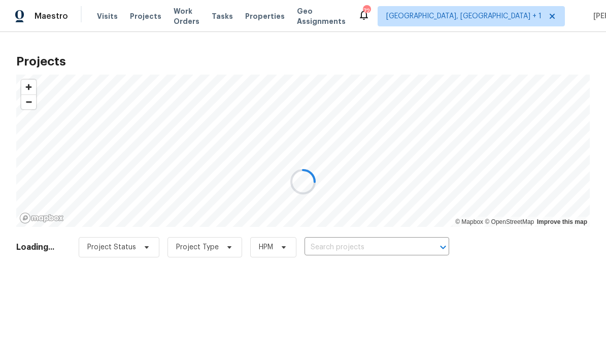
click at [359, 249] on div at bounding box center [303, 181] width 606 height 363
click at [346, 247] on div at bounding box center [303, 181] width 606 height 363
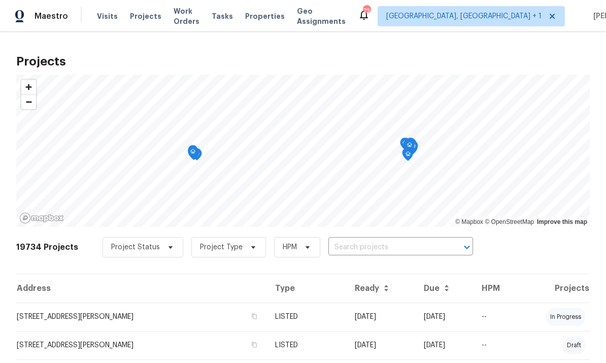
click at [363, 247] on input "text" at bounding box center [386, 247] width 116 height 16
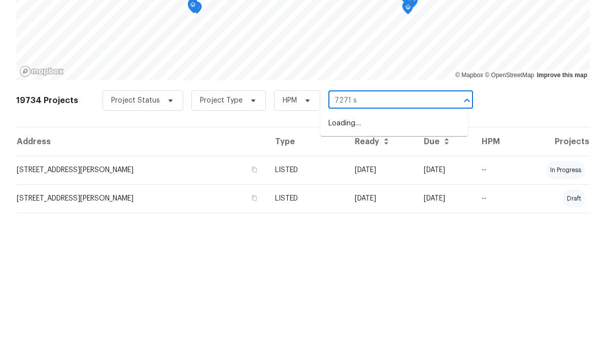
type input "7271 sh"
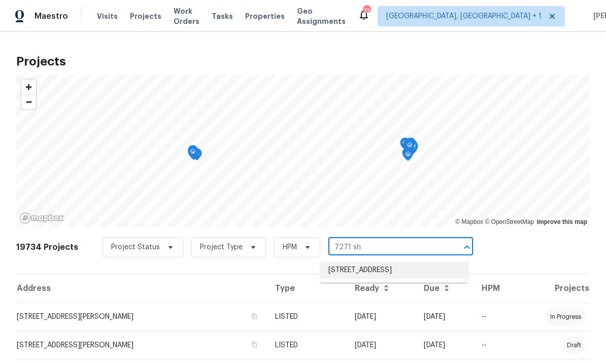
click at [369, 262] on li "[STREET_ADDRESS]" at bounding box center [394, 270] width 148 height 17
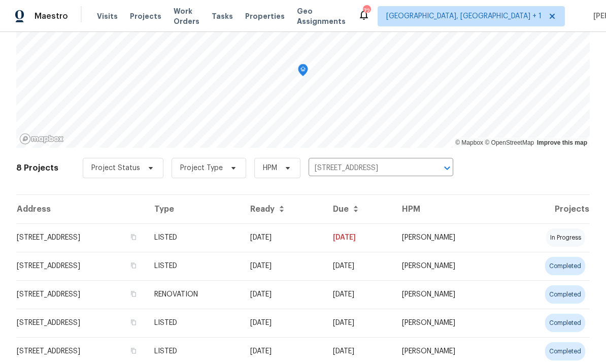
scroll to position [78, 0]
click at [105, 236] on td "[STREET_ADDRESS]" at bounding box center [81, 238] width 130 height 28
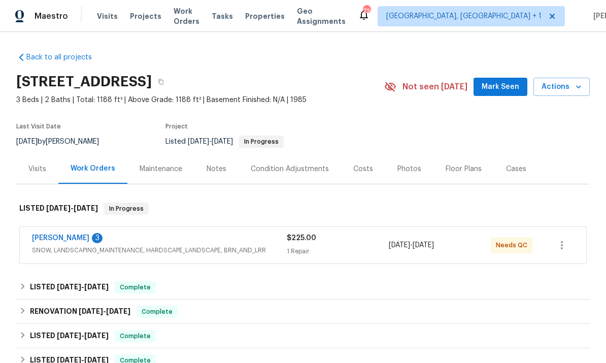
click at [73, 237] on link "Cameron Sweeney" at bounding box center [60, 237] width 57 height 7
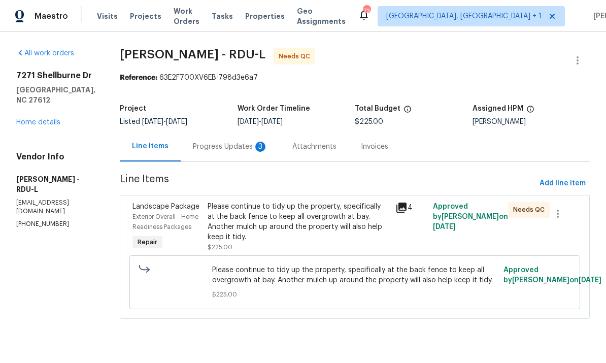
click at [229, 141] on div "Progress Updates 3" at bounding box center [230, 146] width 99 height 30
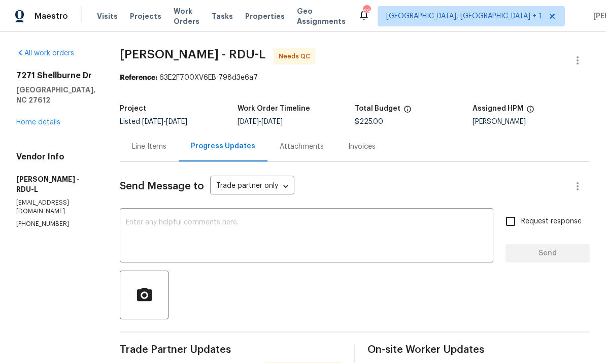
click at [134, 142] on div "Line Items" at bounding box center [149, 147] width 34 height 10
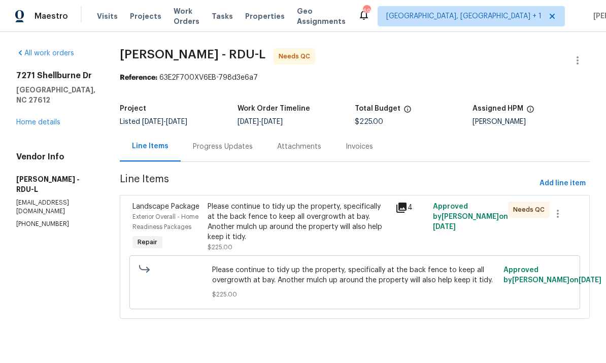
click at [292, 221] on div "Please continue to tidy up the property, specifically at the back fence to keep…" at bounding box center [298, 221] width 182 height 41
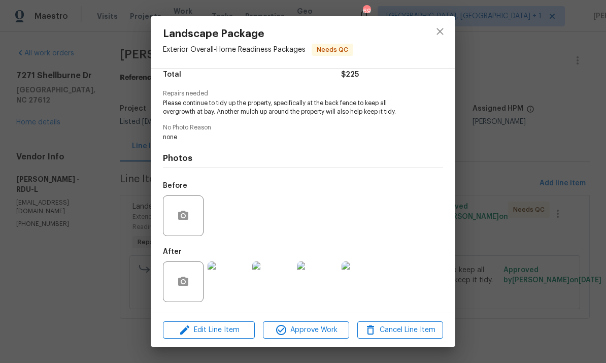
scroll to position [90, 0]
click at [232, 290] on img at bounding box center [227, 281] width 41 height 41
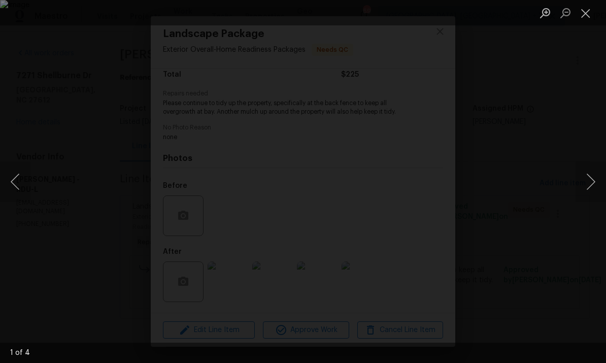
click at [587, 184] on button "Next image" at bounding box center [590, 181] width 30 height 41
click at [589, 182] on button "Next image" at bounding box center [590, 181] width 30 height 41
click at [586, 183] on button "Next image" at bounding box center [590, 181] width 30 height 41
click at [591, 177] on button "Next image" at bounding box center [590, 181] width 30 height 41
click at [593, 176] on button "Next image" at bounding box center [590, 181] width 30 height 41
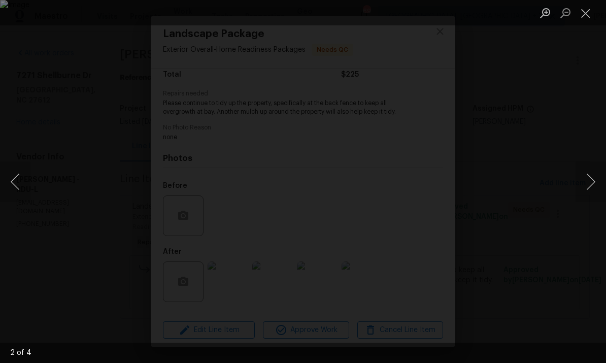
click at [594, 210] on div "Lightbox" at bounding box center [303, 181] width 606 height 363
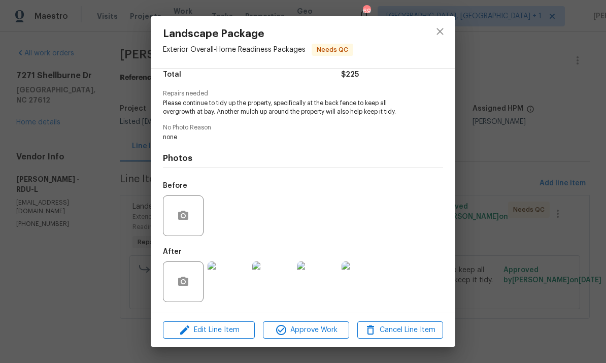
click at [594, 170] on div "Landscape Package Exterior Overall - Home Readiness Packages Needs QC Vendor Ca…" at bounding box center [303, 181] width 606 height 363
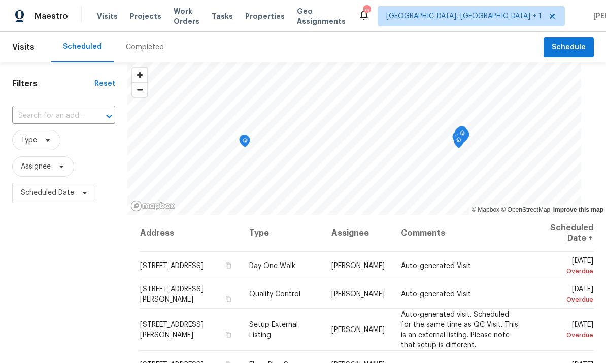
click at [138, 18] on span "Projects" at bounding box center [145, 16] width 31 height 10
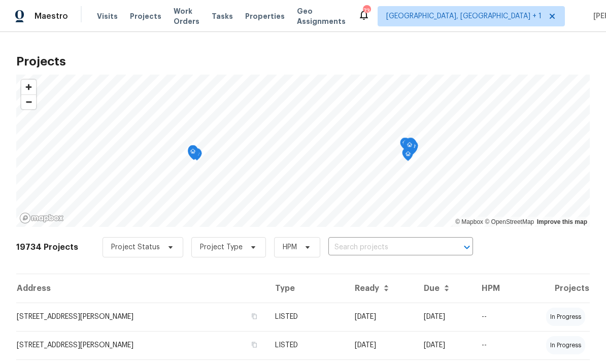
click at [340, 245] on input "text" at bounding box center [386, 247] width 116 height 16
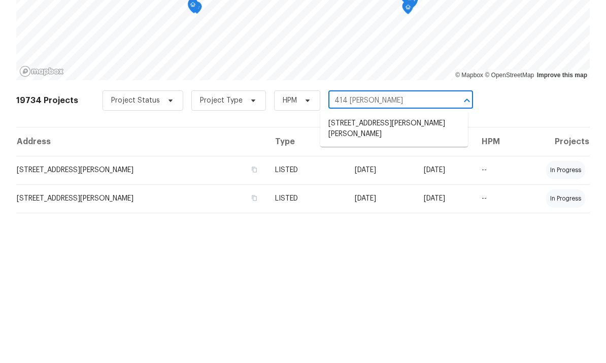
type input "414 [PERSON_NAME]"
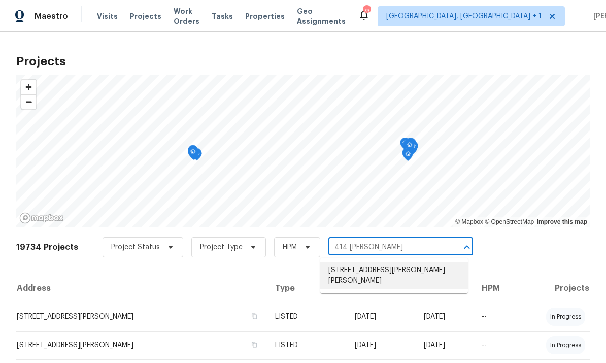
click at [387, 262] on li "[STREET_ADDRESS][PERSON_NAME][PERSON_NAME]" at bounding box center [394, 275] width 148 height 27
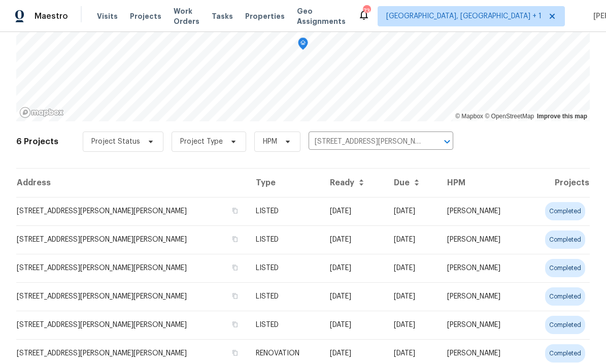
scroll to position [105, 0]
click at [125, 219] on td "[STREET_ADDRESS][PERSON_NAME][PERSON_NAME]" at bounding box center [131, 211] width 231 height 28
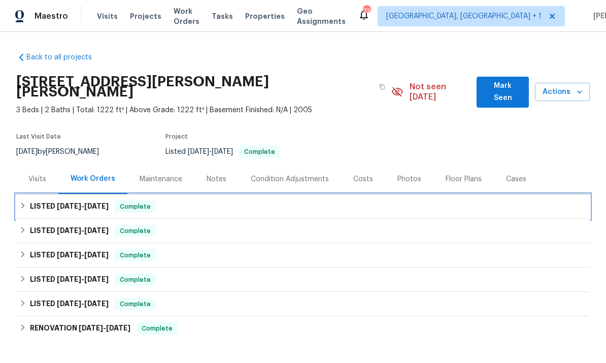
click at [59, 202] on span "[DATE]" at bounding box center [69, 205] width 24 height 7
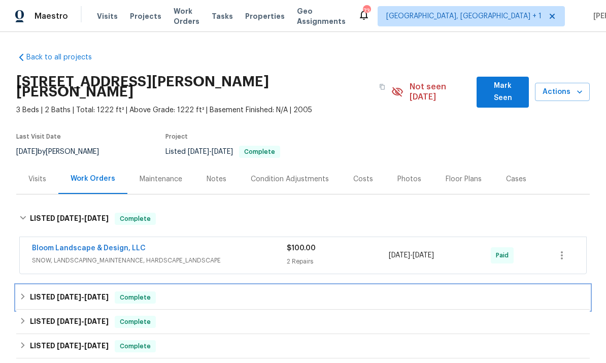
click at [94, 293] on span "[DATE]" at bounding box center [96, 296] width 24 height 7
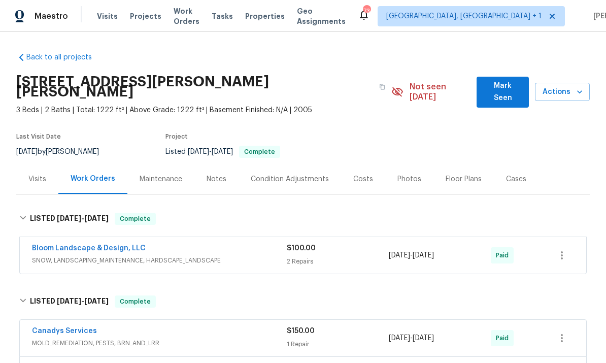
click at [90, 174] on div "Work Orders" at bounding box center [93, 179] width 45 height 10
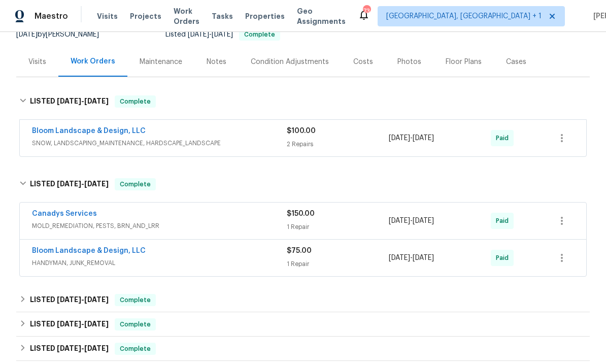
scroll to position [118, 0]
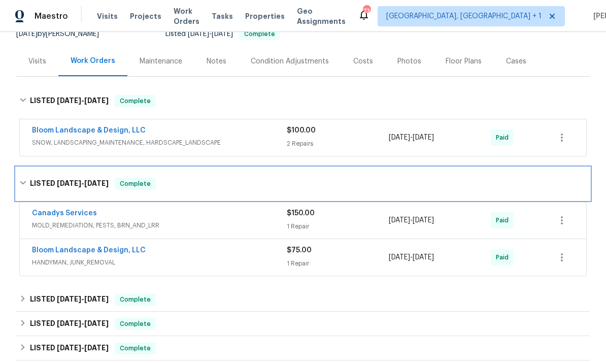
click at [25, 179] on icon at bounding box center [22, 182] width 7 height 7
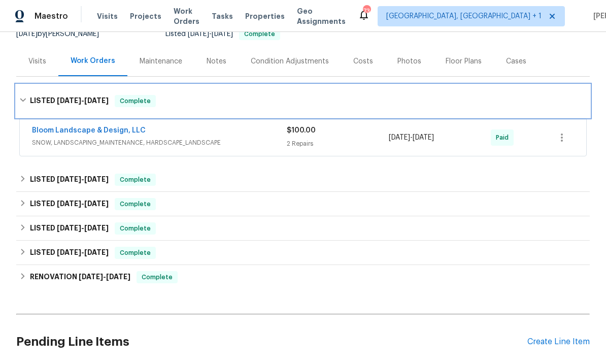
click at [27, 95] on div "LISTED [DATE] - [DATE] Complete" at bounding box center [302, 101] width 567 height 12
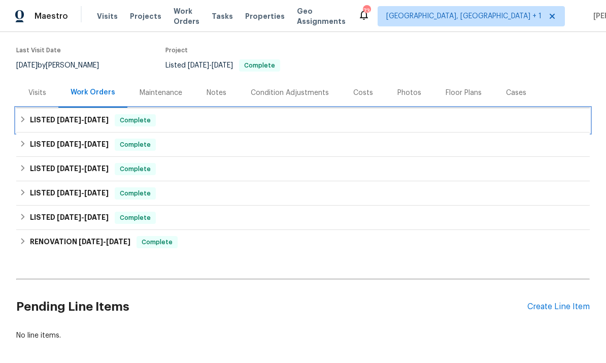
scroll to position [84, 0]
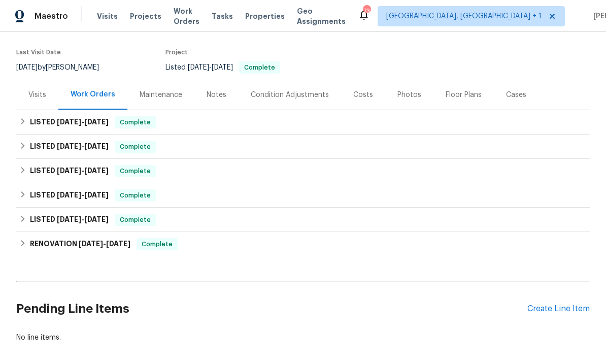
click at [554, 304] on div "Create Line Item" at bounding box center [558, 309] width 62 height 10
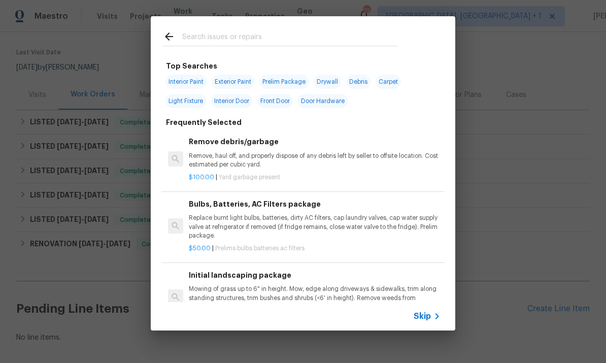
click at [203, 37] on input "text" at bounding box center [289, 37] width 215 height 15
type input "Fencing"
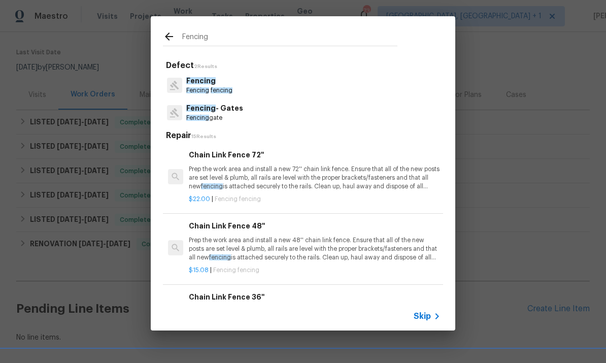
click at [214, 80] on p "Fencing" at bounding box center [209, 81] width 46 height 11
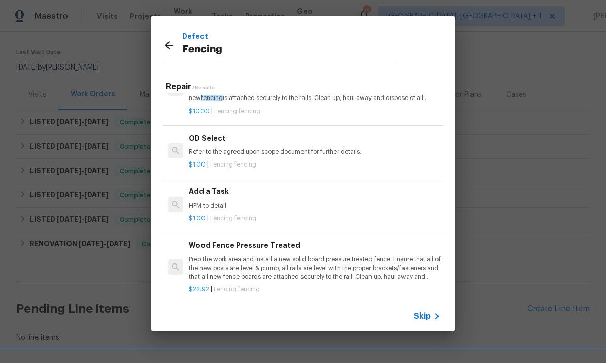
scroll to position [182, 0]
click at [307, 266] on p "Prep the work area and install a new solid board pressure treated fence. Ensure…" at bounding box center [315, 268] width 252 height 26
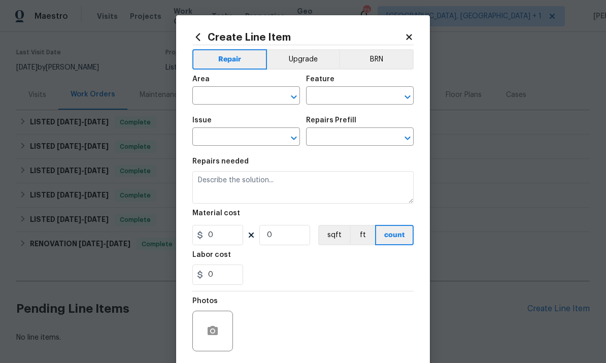
type input "Fencing"
type input "Wood Fence Pressure Treated $22.92"
type textarea "Prep the work area and install a new solid board pressure treated fence. Ensure…"
type input "22.92"
type input "1"
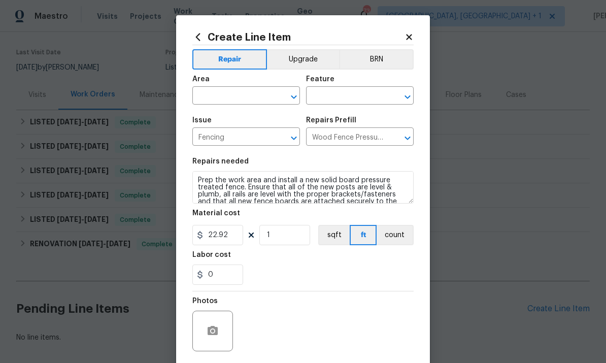
click at [232, 92] on input "text" at bounding box center [231, 97] width 79 height 16
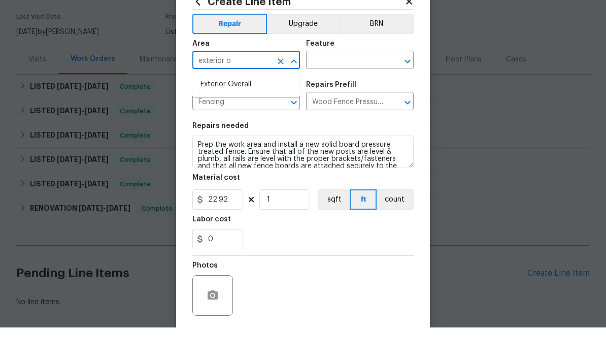
click at [233, 112] on li "Exterior Overall" at bounding box center [246, 120] width 108 height 17
type input "Exterior Overall"
click at [356, 89] on input "text" at bounding box center [345, 97] width 79 height 16
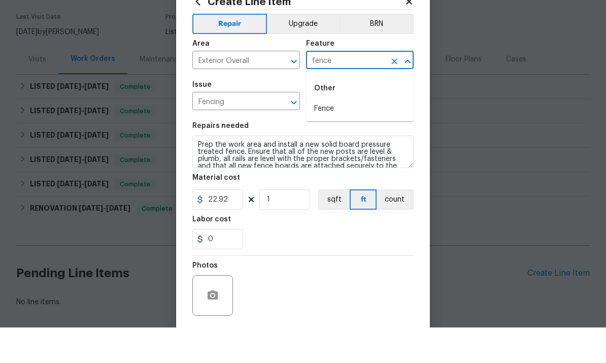
scroll to position [36, 0]
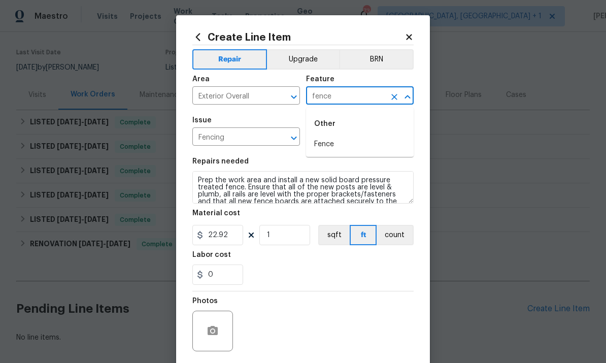
click at [326, 136] on li "Fence" at bounding box center [360, 144] width 108 height 17
type input "Fence"
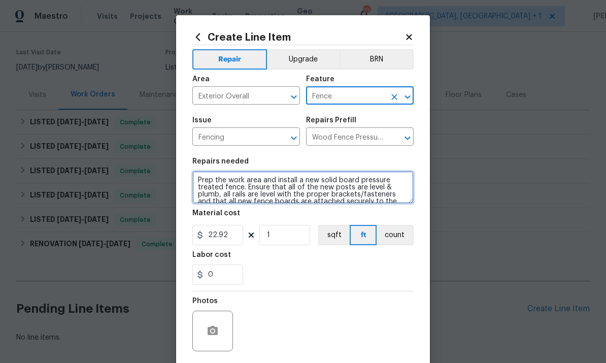
click at [194, 180] on textarea "Prep the work area and install a new solid board pressure treated fence. Ensure…" at bounding box center [302, 187] width 221 height 32
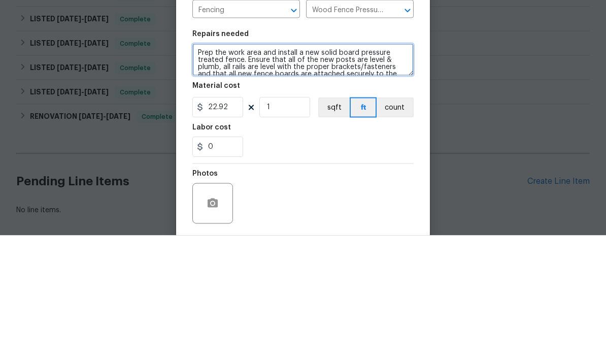
click at [196, 171] on textarea "Prep the work area and install a new solid board pressure treated fence. Ensure…" at bounding box center [302, 187] width 221 height 32
paste textarea "Hello @...! A pricing escalation has been flagged on this property! Please take…"
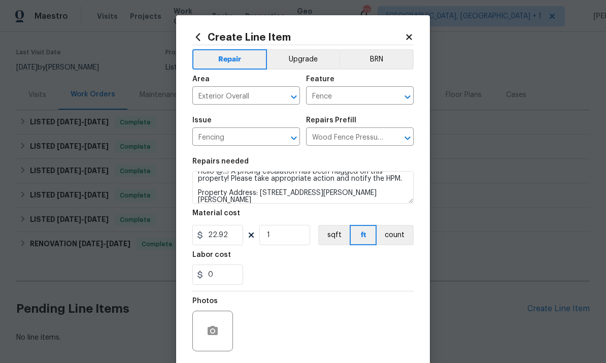
scroll to position [9, 0]
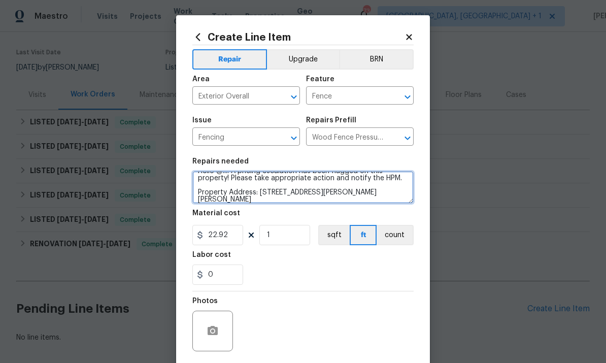
click at [406, 177] on textarea "Hello @...! A pricing escalation has been flagged on this property! Please take…" at bounding box center [302, 187] width 221 height 32
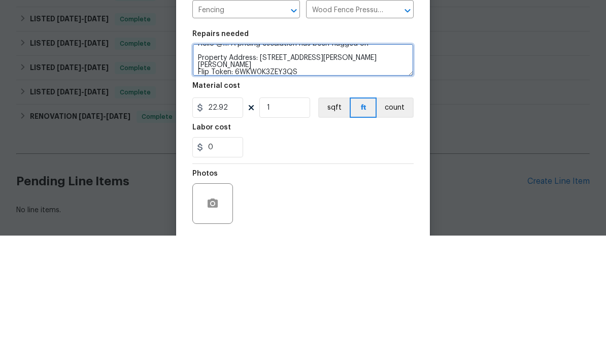
scroll to position [5, 0]
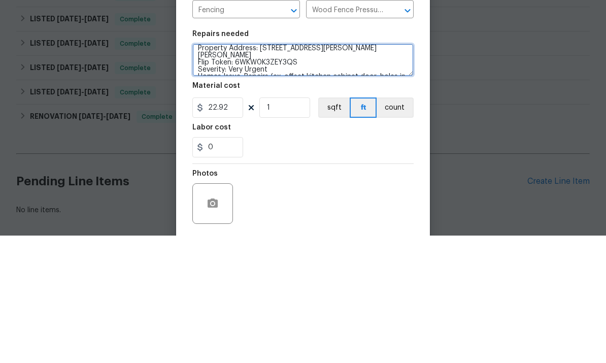
click at [389, 171] on textarea "Property Address: [STREET_ADDRESS][PERSON_NAME][PERSON_NAME] Flip Token: 6WKW0K…" at bounding box center [302, 187] width 221 height 32
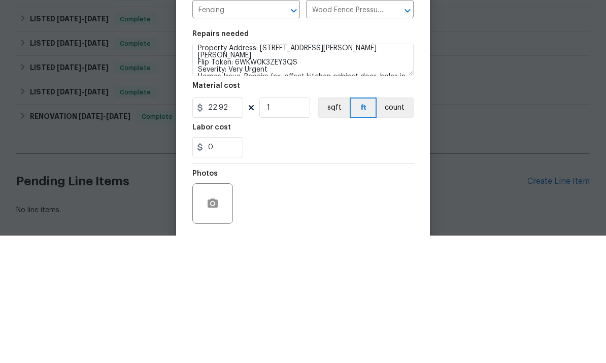
click at [190, 63] on div "Create Line Item Repair Upgrade BRN Area Exterior Overall ​ Feature Fence ​ Iss…" at bounding box center [303, 218] width 254 height 406
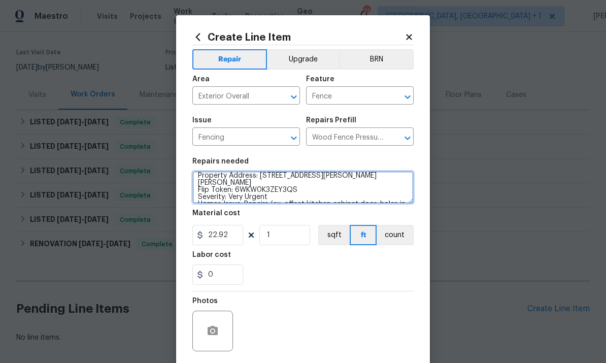
click at [197, 190] on textarea "Property Address: [STREET_ADDRESS][PERSON_NAME][PERSON_NAME] Flip Token: 6WKW0K…" at bounding box center [302, 187] width 221 height 32
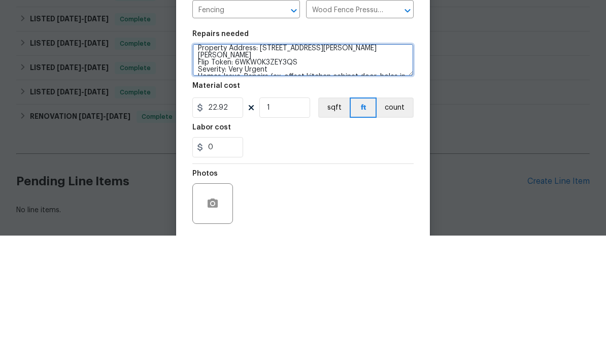
click at [274, 171] on textarea "Property Address: [STREET_ADDRESS][PERSON_NAME][PERSON_NAME] Flip Token: 6WKW0K…" at bounding box center [302, 187] width 221 height 32
click at [288, 171] on textarea "Property Address: [STREET_ADDRESS][PERSON_NAME][PERSON_NAME] Homes Issue: Repai…" at bounding box center [302, 187] width 221 height 32
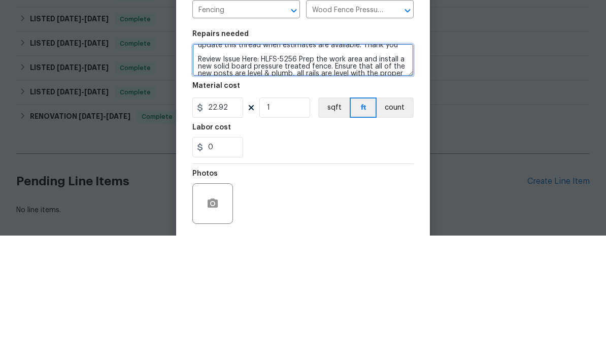
scroll to position [56, 0]
click at [300, 171] on textarea "Property Address: [STREET_ADDRESS][PERSON_NAME][PERSON_NAME] Description: Pleas…" at bounding box center [302, 187] width 221 height 32
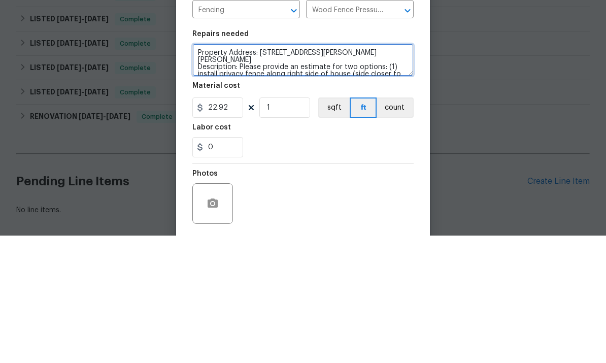
scroll to position [0, 0]
type textarea "Property Address: [STREET_ADDRESS][PERSON_NAME][PERSON_NAME] Description: Pleas…"
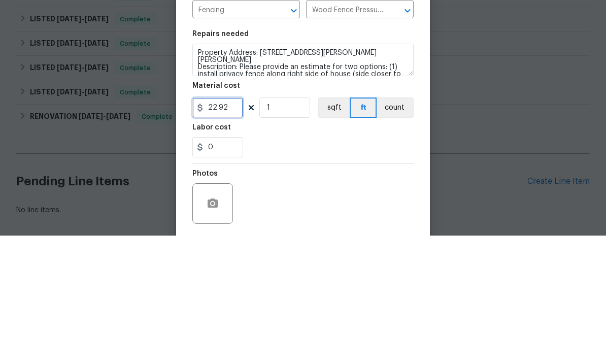
click at [237, 225] on input "22.92" at bounding box center [217, 235] width 51 height 20
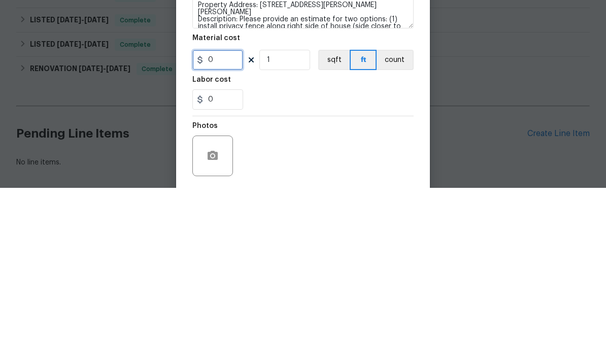
type input "1"
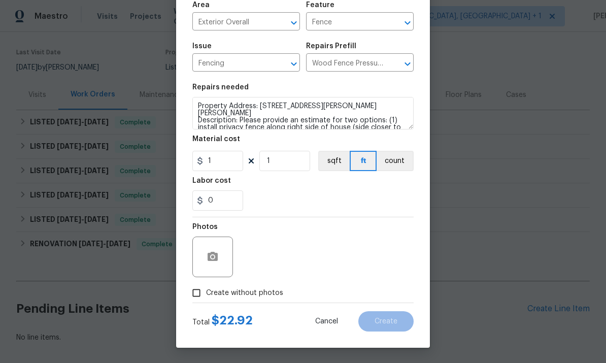
scroll to position [76, 0]
click at [200, 296] on input "Create without photos" at bounding box center [196, 292] width 19 height 19
checkbox input "true"
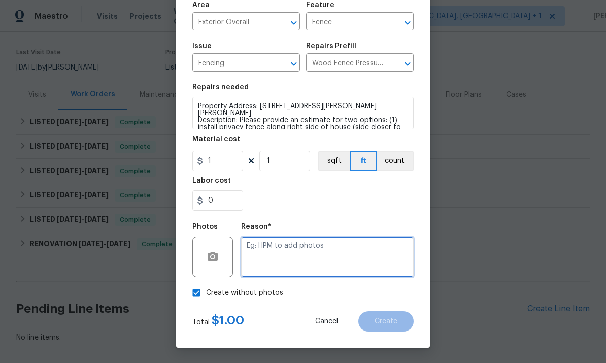
click at [271, 249] on textarea at bounding box center [327, 256] width 172 height 41
type textarea "To come"
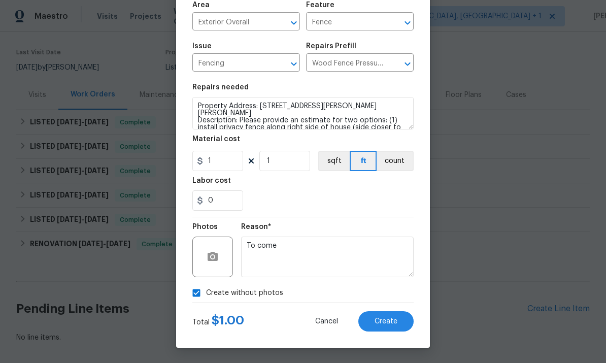
click at [384, 319] on span "Create" at bounding box center [385, 322] width 23 height 8
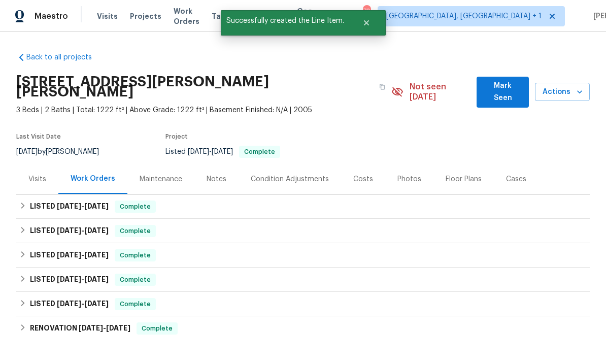
scroll to position [0, 0]
click at [403, 174] on div "Photos" at bounding box center [409, 179] width 24 height 10
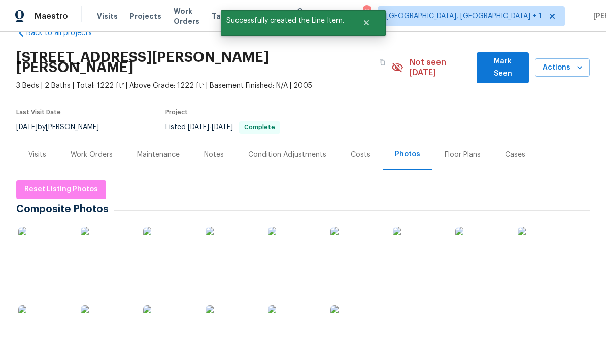
scroll to position [26, 0]
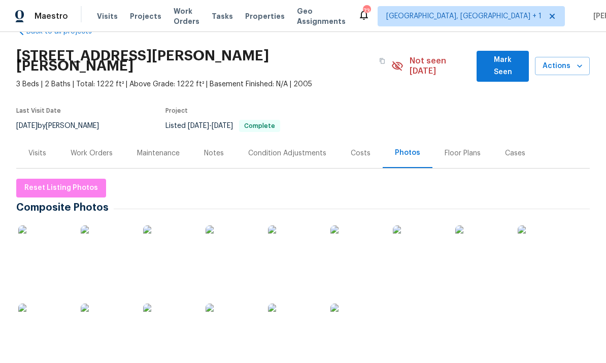
click at [50, 303] on img at bounding box center [43, 328] width 51 height 51
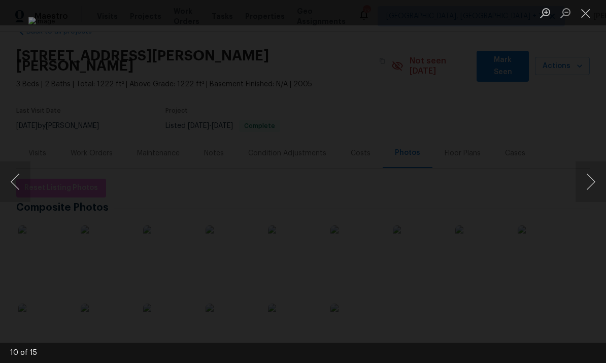
click at [590, 183] on button "Next image" at bounding box center [590, 181] width 30 height 41
click at [22, 172] on button "Previous image" at bounding box center [15, 181] width 30 height 41
click at [23, 188] on button "Previous image" at bounding box center [15, 181] width 30 height 41
click at [593, 181] on button "Next image" at bounding box center [590, 181] width 30 height 41
click at [594, 179] on button "Next image" at bounding box center [590, 181] width 30 height 41
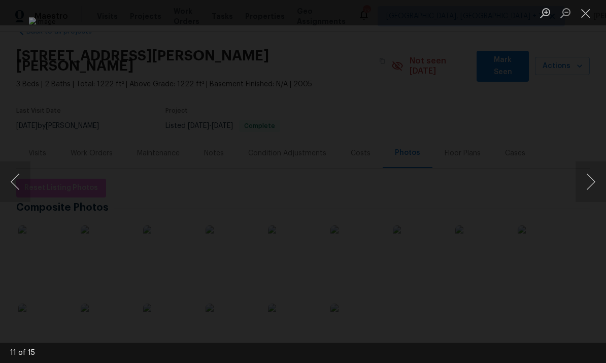
click at [592, 183] on button "Next image" at bounding box center [590, 181] width 30 height 41
click at [593, 184] on button "Next image" at bounding box center [590, 181] width 30 height 41
click at [593, 185] on button "Next image" at bounding box center [590, 181] width 30 height 41
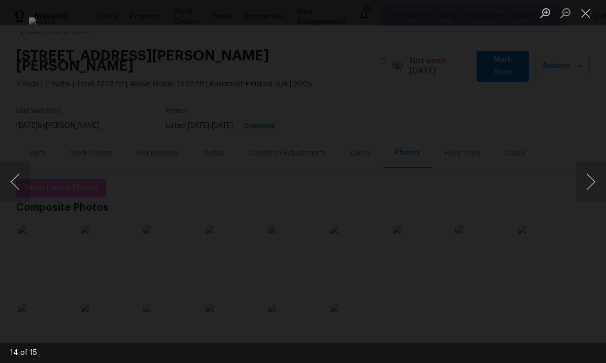
click at [593, 185] on button "Next image" at bounding box center [590, 181] width 30 height 41
click at [12, 178] on button "Previous image" at bounding box center [15, 181] width 30 height 41
click at [591, 129] on div "Lightbox" at bounding box center [303, 181] width 606 height 363
